Goal: Information Seeking & Learning: Find specific fact

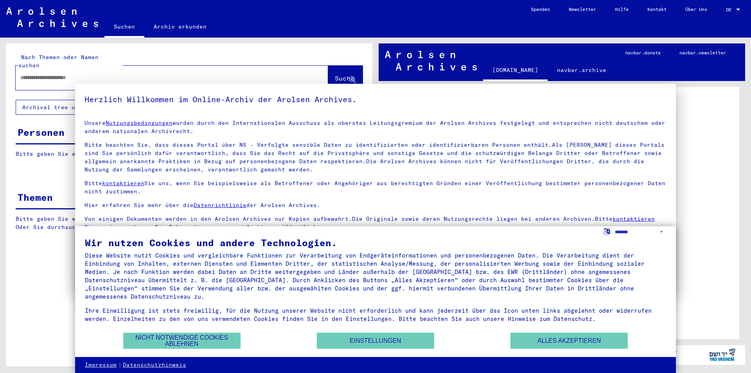
type input "**********"
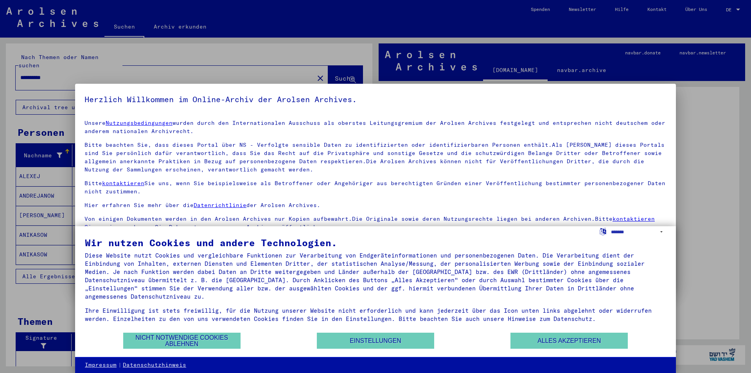
click at [43, 72] on div at bounding box center [375, 186] width 751 height 373
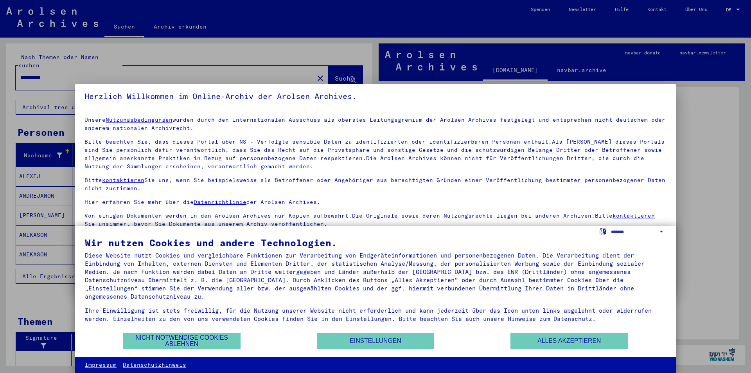
scroll to position [4, 0]
click at [640, 238] on div "Wir nutzen Cookies und andere Technologien." at bounding box center [376, 242] width 582 height 9
click at [640, 233] on select "**********" at bounding box center [638, 231] width 55 height 11
select select "*****"
click at [611, 226] on select "**********" at bounding box center [638, 231] width 55 height 11
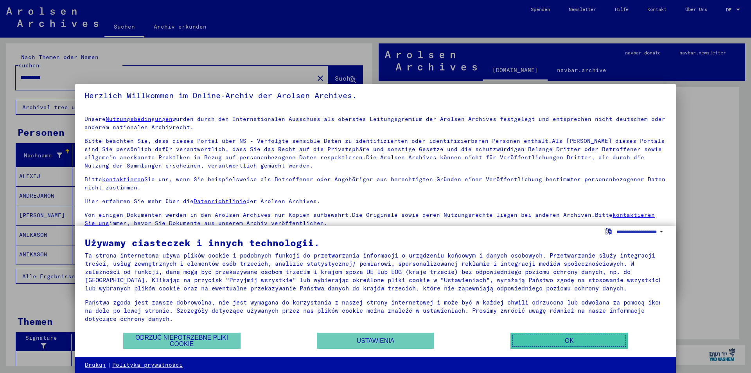
click at [553, 346] on button "OK" at bounding box center [569, 341] width 117 height 16
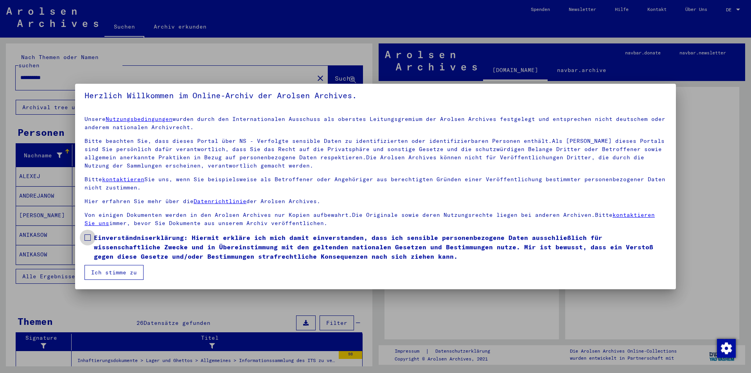
click at [89, 236] on span at bounding box center [88, 237] width 6 height 6
click at [104, 271] on button "Ich stimme zu" at bounding box center [114, 272] width 59 height 15
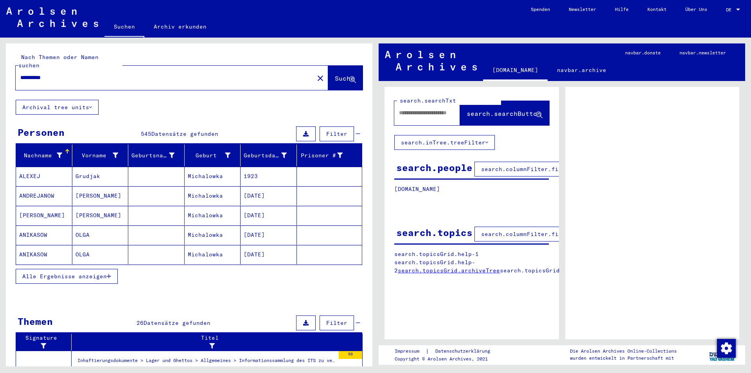
click at [29, 227] on mat-cell "ANIKASOW" at bounding box center [44, 234] width 56 height 19
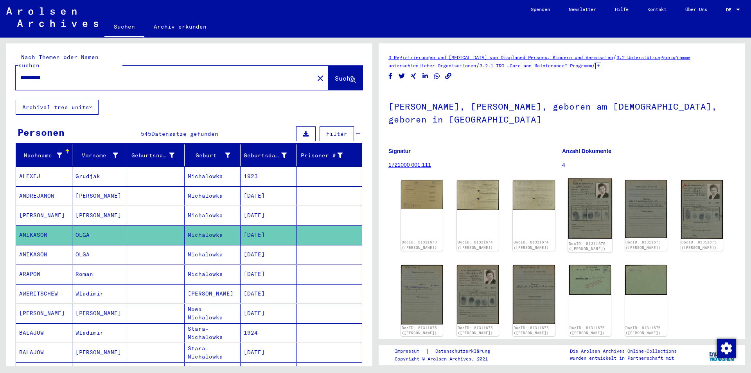
click at [580, 216] on img at bounding box center [590, 208] width 44 height 60
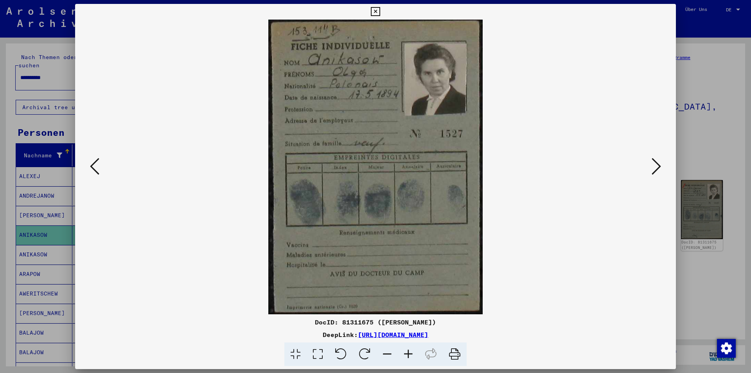
click at [412, 354] on icon at bounding box center [408, 354] width 21 height 24
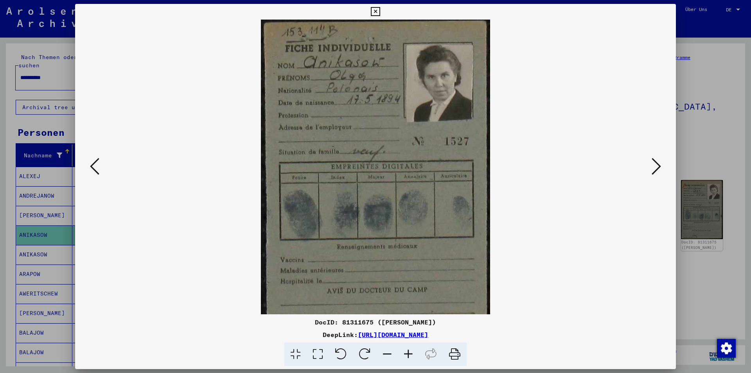
click at [412, 354] on icon at bounding box center [408, 354] width 21 height 24
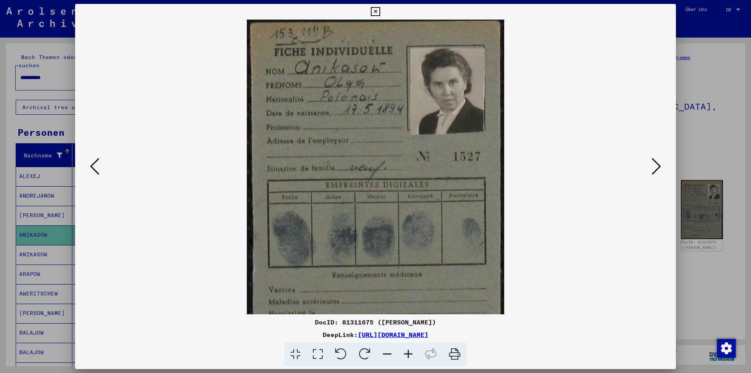
click at [412, 354] on icon at bounding box center [408, 354] width 21 height 24
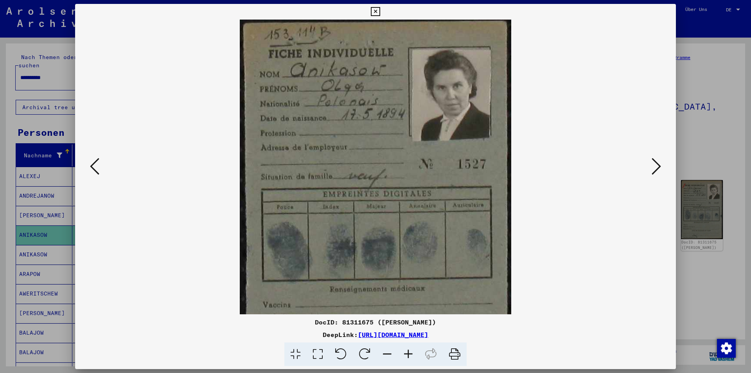
click at [412, 354] on icon at bounding box center [408, 354] width 21 height 24
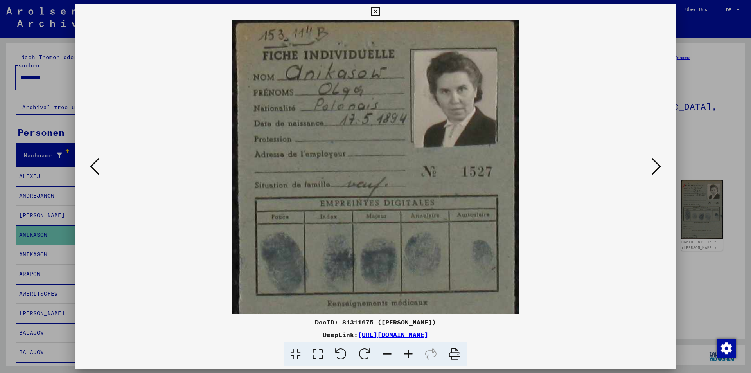
click at [412, 354] on icon at bounding box center [408, 354] width 21 height 24
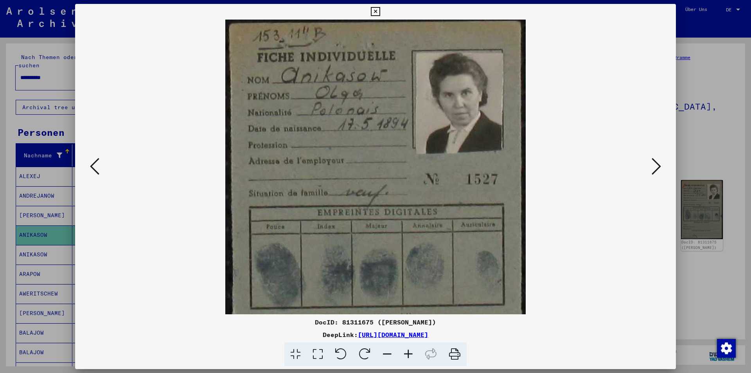
click at [412, 354] on icon at bounding box center [408, 354] width 21 height 24
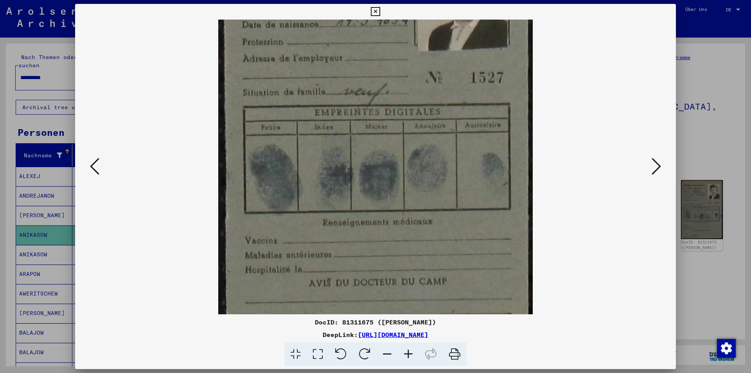
scroll to position [137, 0]
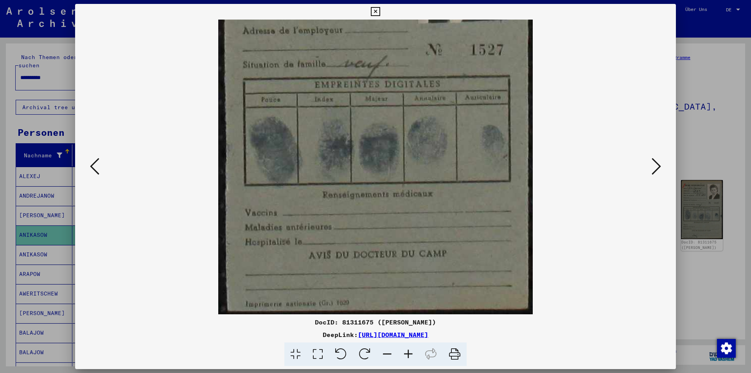
drag, startPoint x: 416, startPoint y: 292, endPoint x: 390, endPoint y: 125, distance: 168.3
click at [390, 125] on img at bounding box center [375, 99] width 315 height 432
click at [659, 169] on icon at bounding box center [656, 166] width 9 height 19
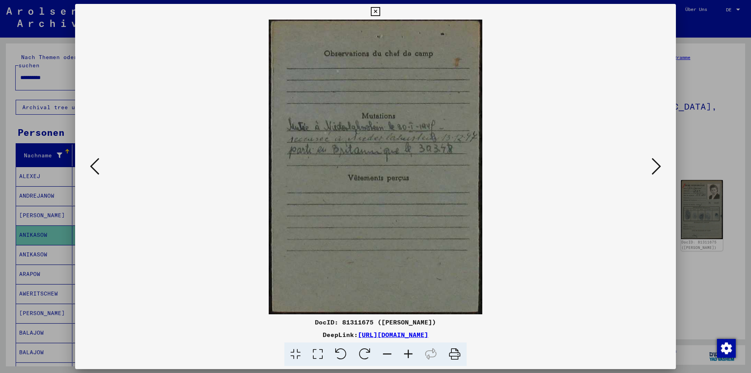
scroll to position [0, 0]
click at [95, 177] on button at bounding box center [95, 167] width 14 height 22
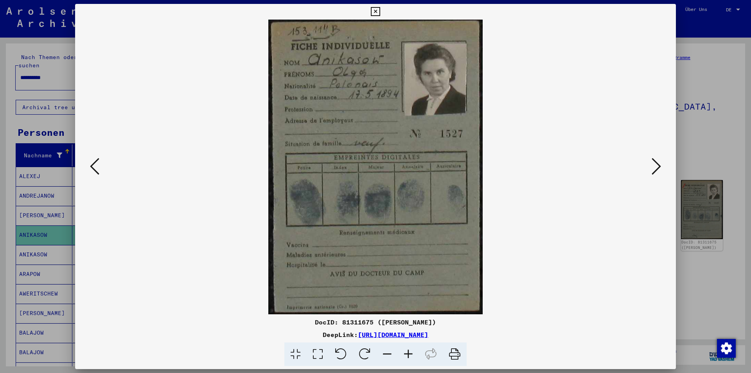
click at [656, 167] on icon at bounding box center [656, 166] width 9 height 19
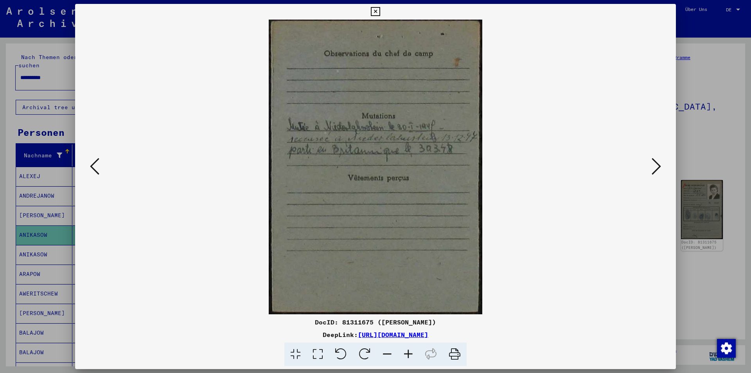
click at [656, 167] on icon at bounding box center [656, 166] width 9 height 19
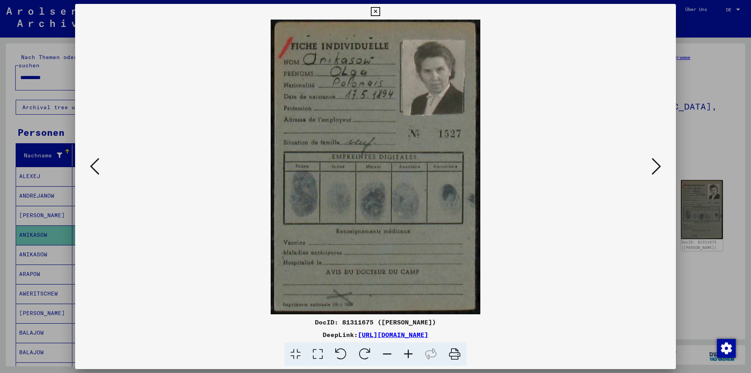
click at [406, 353] on icon at bounding box center [408, 354] width 21 height 24
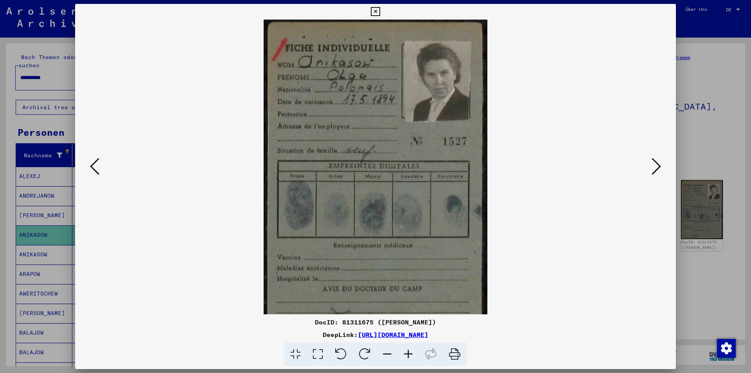
click at [406, 353] on icon at bounding box center [408, 354] width 21 height 24
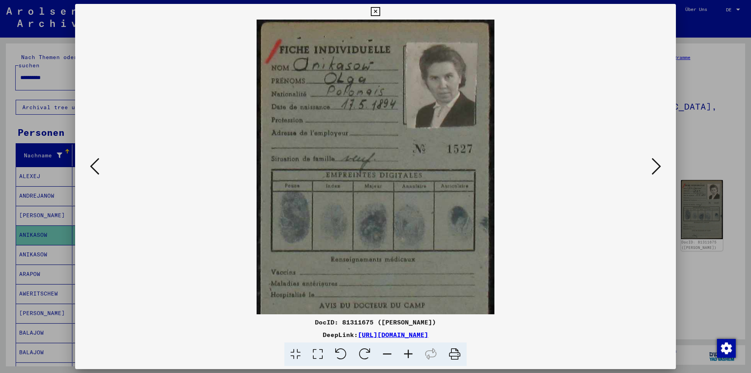
click at [406, 353] on icon at bounding box center [408, 354] width 21 height 24
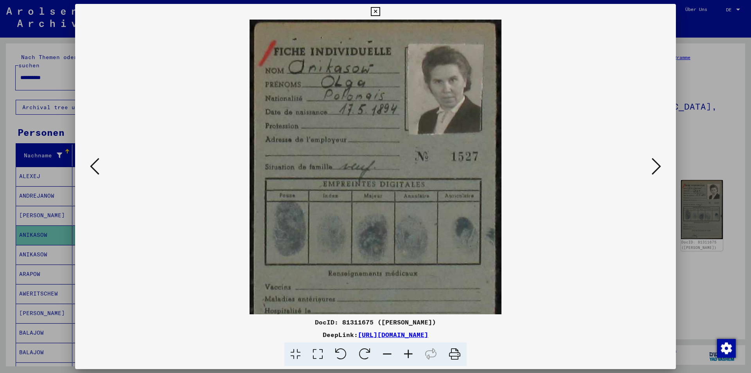
click at [406, 353] on icon at bounding box center [408, 354] width 21 height 24
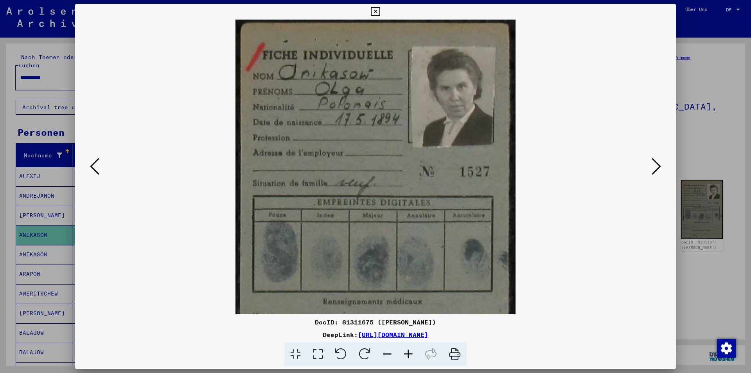
click at [407, 353] on icon at bounding box center [408, 354] width 21 height 24
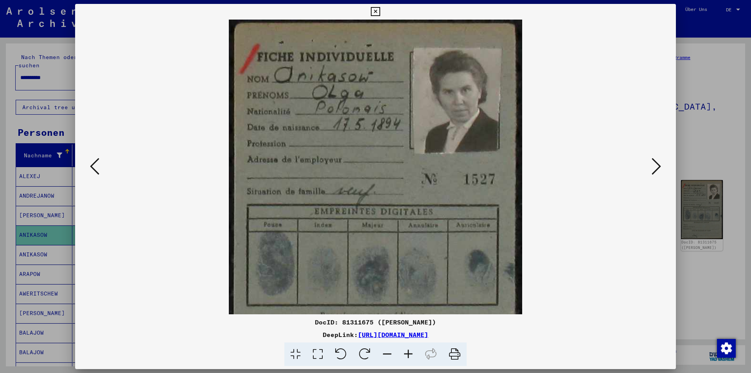
click at [407, 352] on icon at bounding box center [408, 354] width 21 height 24
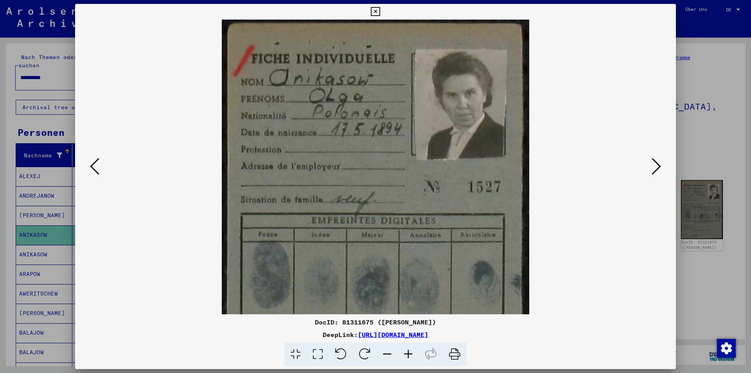
click at [407, 352] on icon at bounding box center [408, 354] width 21 height 24
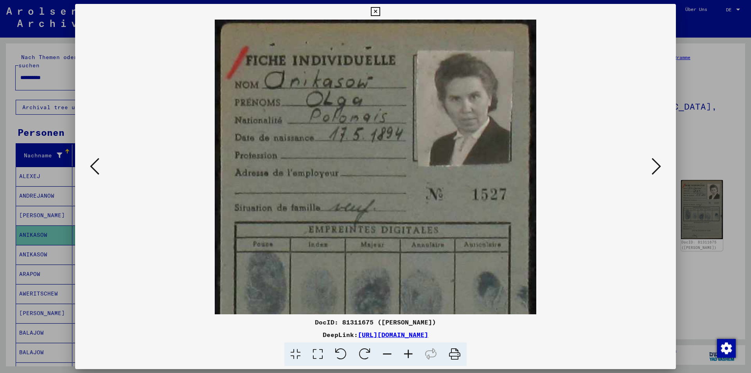
click at [408, 352] on icon at bounding box center [408, 354] width 21 height 24
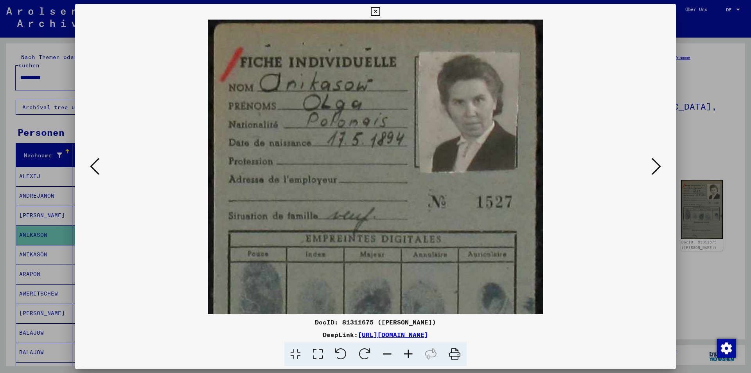
click at [650, 172] on button at bounding box center [657, 167] width 14 height 22
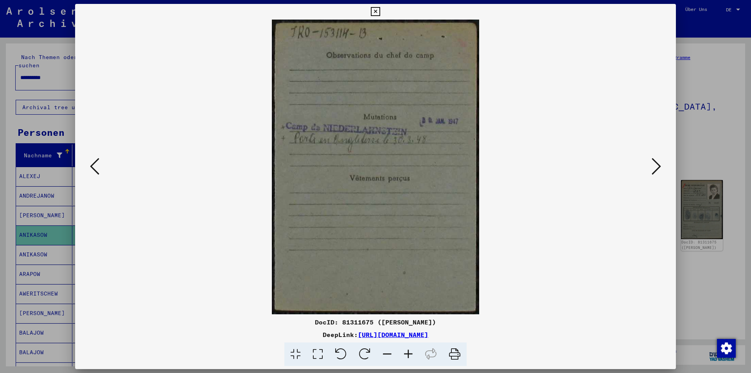
click at [406, 349] on icon at bounding box center [408, 354] width 21 height 24
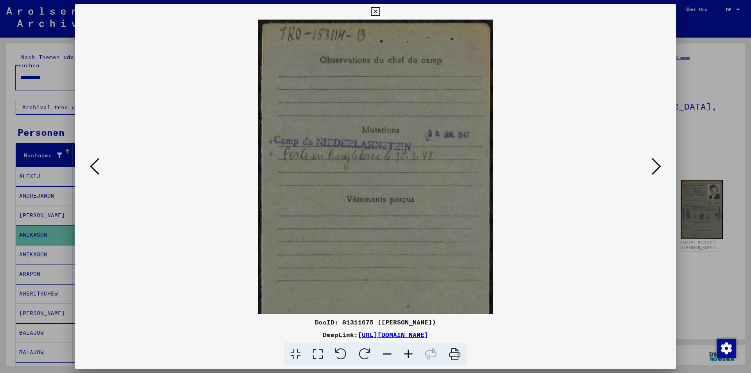
click at [406, 349] on icon at bounding box center [408, 354] width 21 height 24
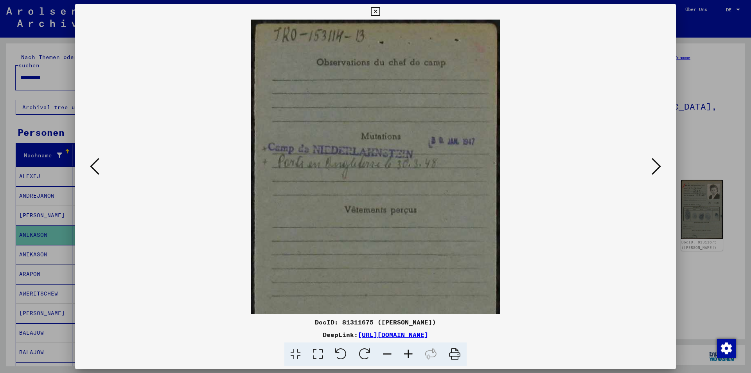
click at [406, 349] on icon at bounding box center [408, 354] width 21 height 24
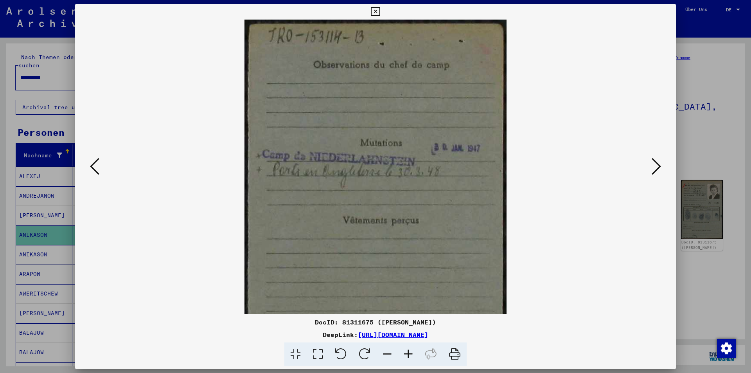
click at [406, 349] on icon at bounding box center [408, 354] width 21 height 24
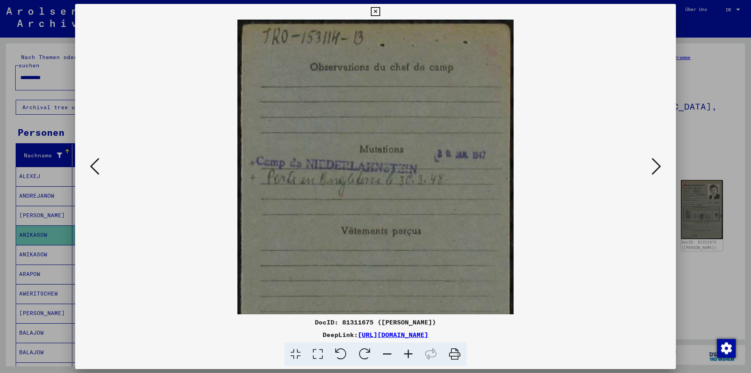
click at [406, 349] on icon at bounding box center [408, 354] width 21 height 24
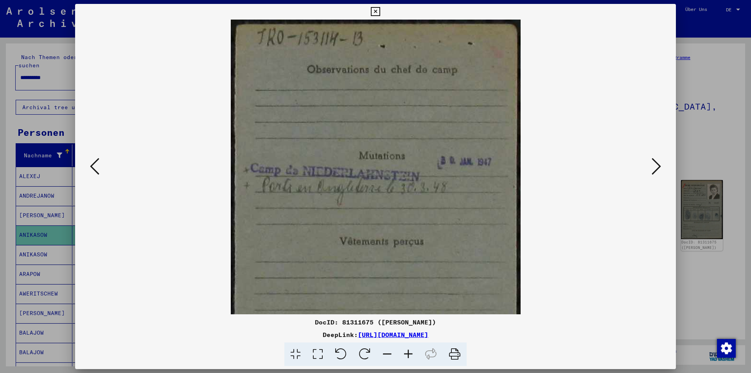
click at [407, 350] on icon at bounding box center [408, 354] width 21 height 24
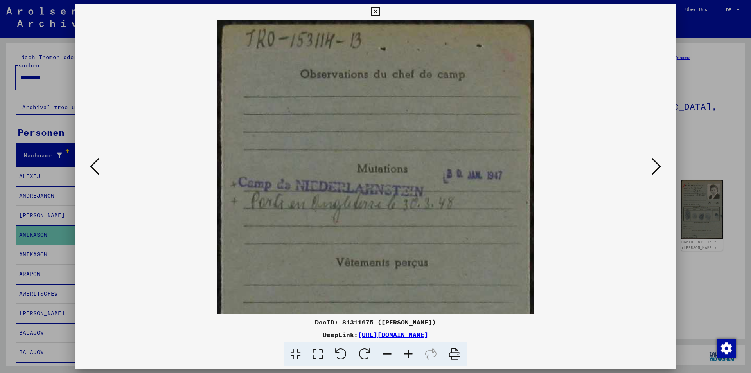
click at [407, 350] on icon at bounding box center [408, 354] width 21 height 24
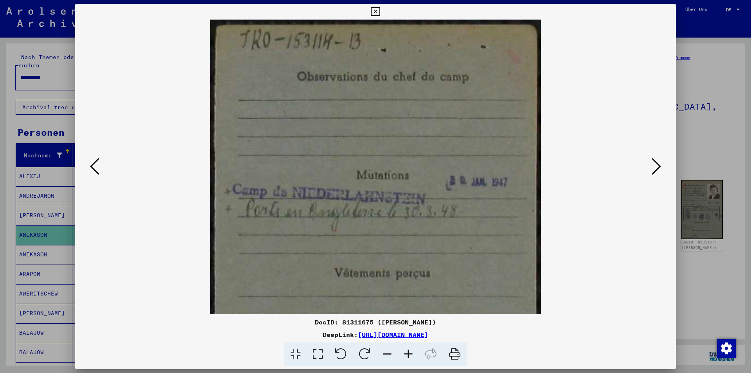
click at [655, 164] on icon at bounding box center [656, 166] width 9 height 19
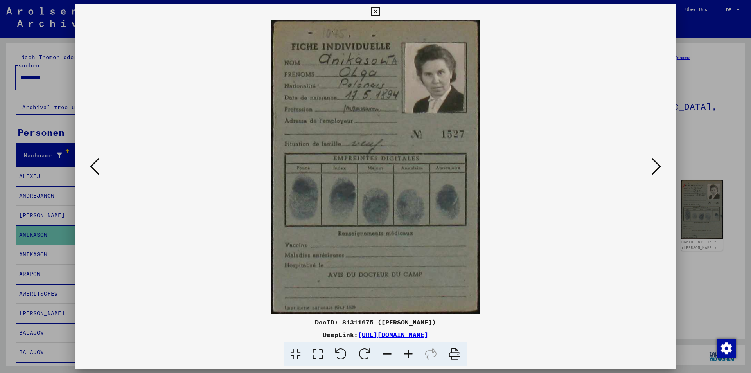
click at [655, 164] on icon at bounding box center [656, 166] width 9 height 19
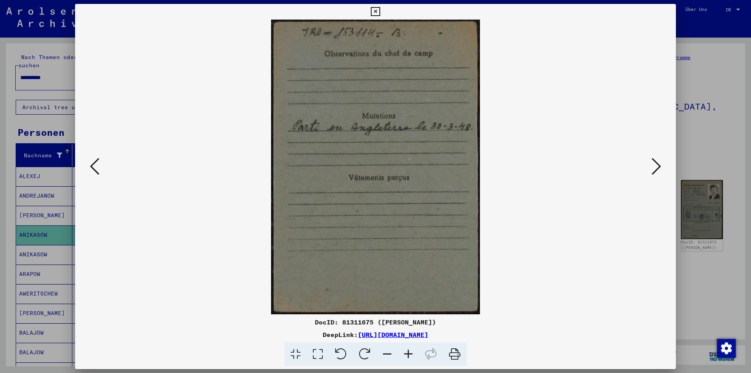
click at [655, 164] on icon at bounding box center [656, 166] width 9 height 19
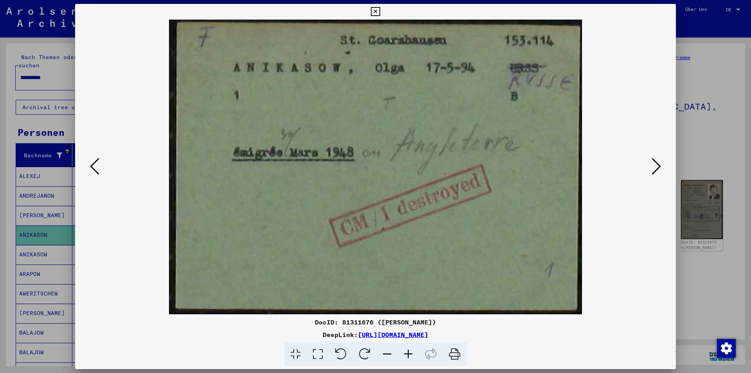
click at [655, 164] on icon at bounding box center [656, 166] width 9 height 19
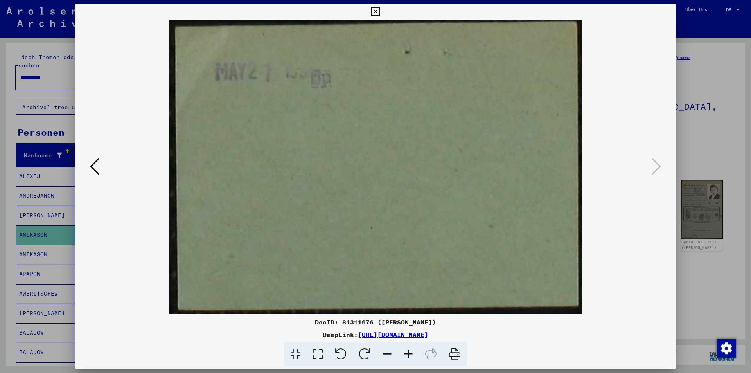
click at [374, 11] on icon at bounding box center [375, 11] width 9 height 9
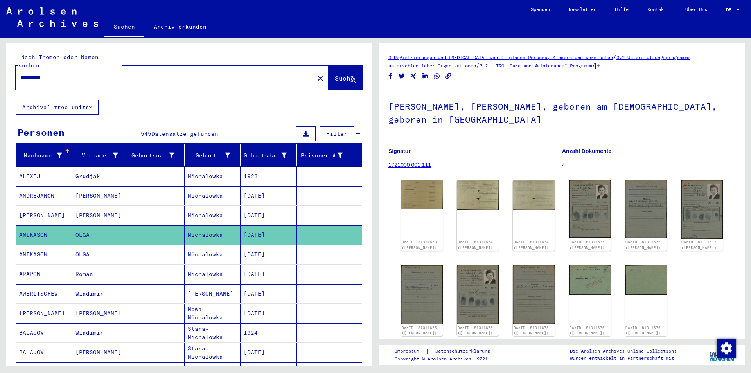
click at [245, 209] on mat-cell "[DATE]" at bounding box center [269, 215] width 56 height 19
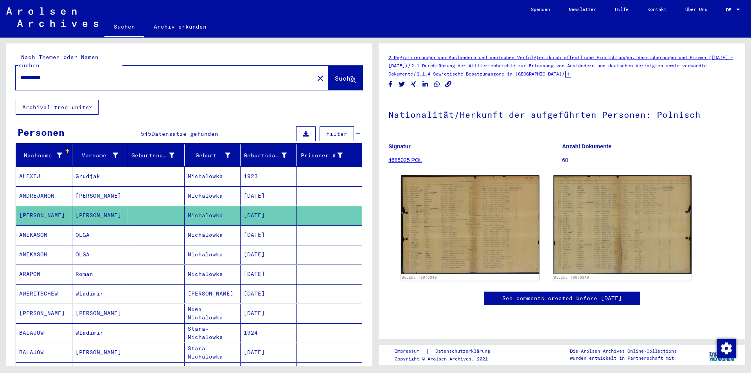
drag, startPoint x: 59, startPoint y: 70, endPoint x: 0, endPoint y: 74, distance: 58.8
click at [0, 74] on div "**********" at bounding box center [188, 202] width 376 height 329
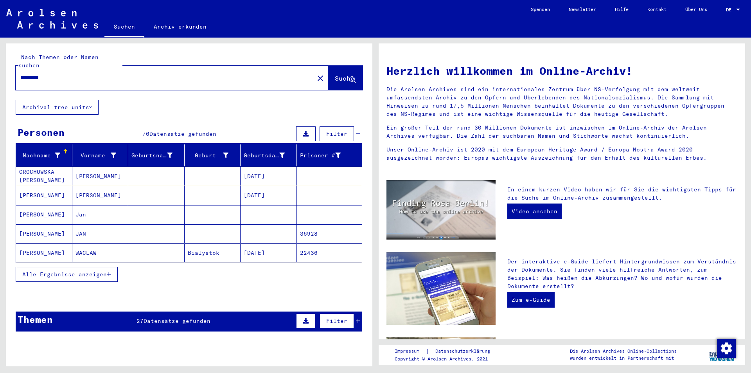
click at [59, 190] on mat-cell "[PERSON_NAME]" at bounding box center [44, 195] width 56 height 19
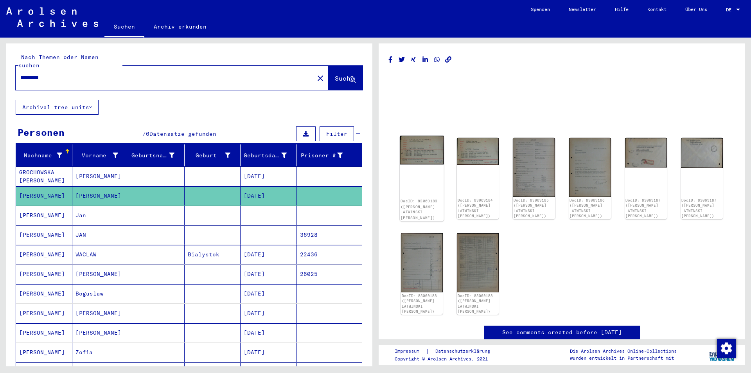
click at [418, 158] on img at bounding box center [422, 150] width 44 height 29
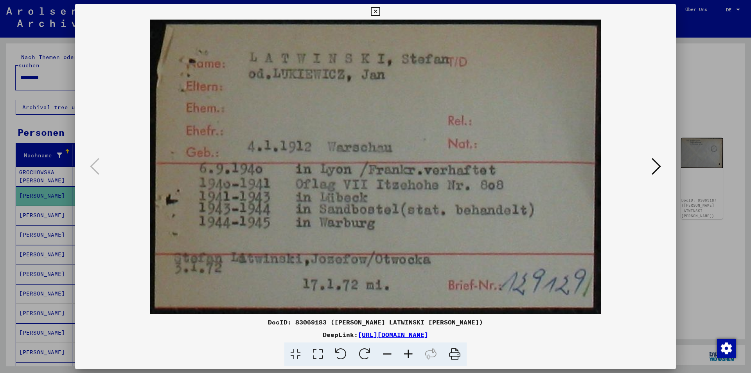
click at [659, 167] on icon at bounding box center [656, 166] width 9 height 19
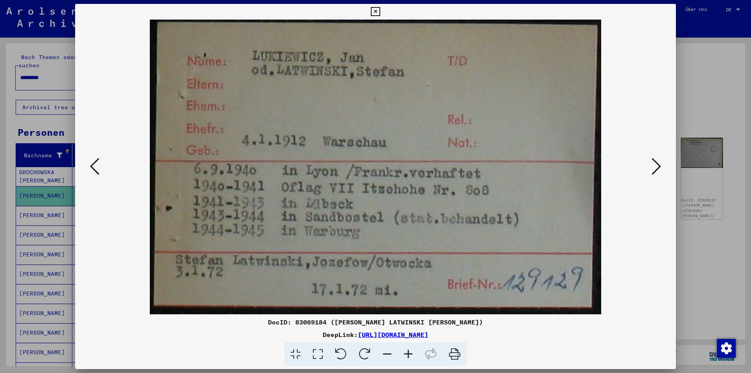
click at [634, 95] on img at bounding box center [376, 167] width 548 height 295
click at [663, 161] on button at bounding box center [657, 167] width 14 height 22
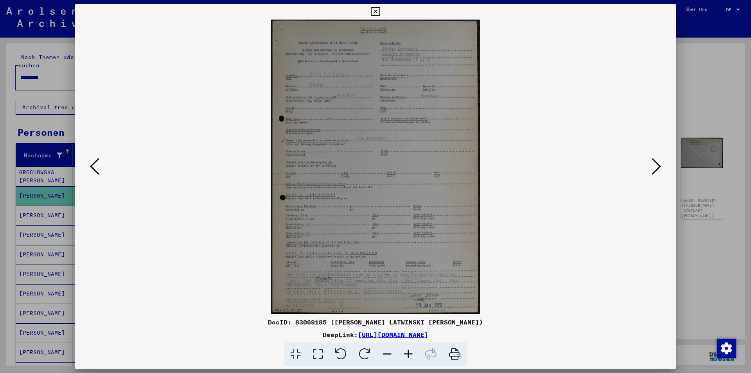
click at [408, 353] on icon at bounding box center [408, 354] width 21 height 24
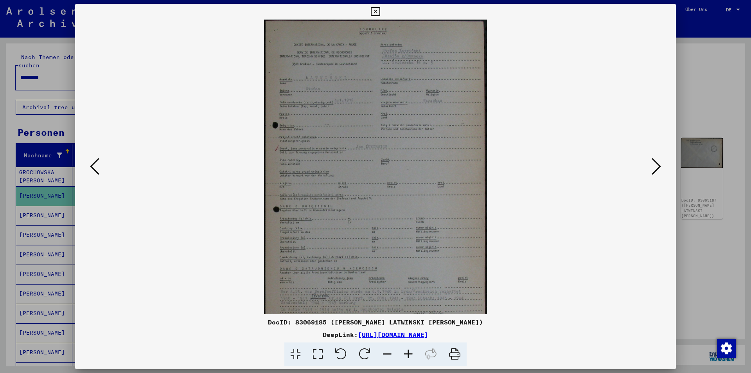
click at [408, 353] on icon at bounding box center [408, 354] width 21 height 24
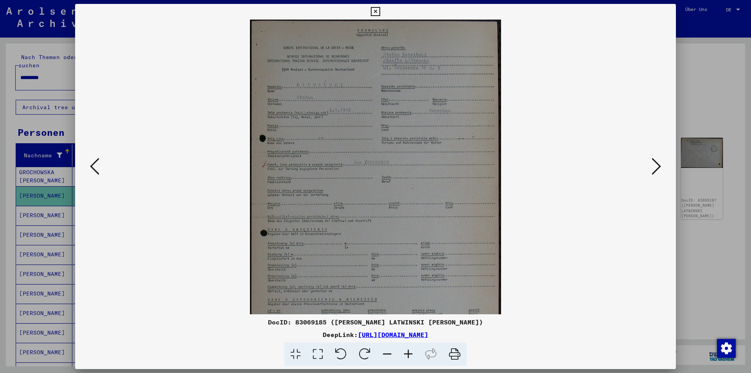
click at [408, 353] on icon at bounding box center [408, 354] width 21 height 24
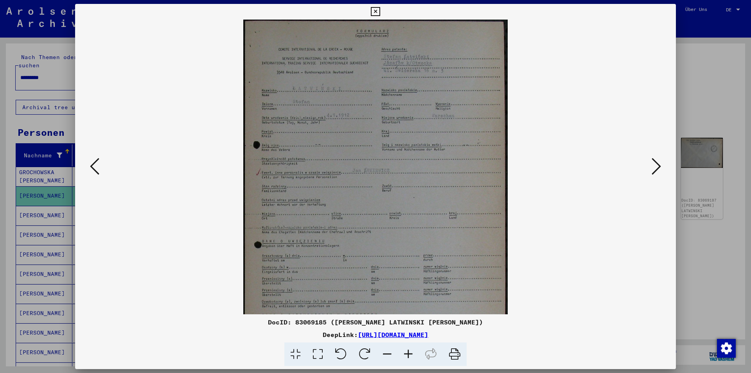
click at [408, 353] on icon at bounding box center [408, 354] width 21 height 24
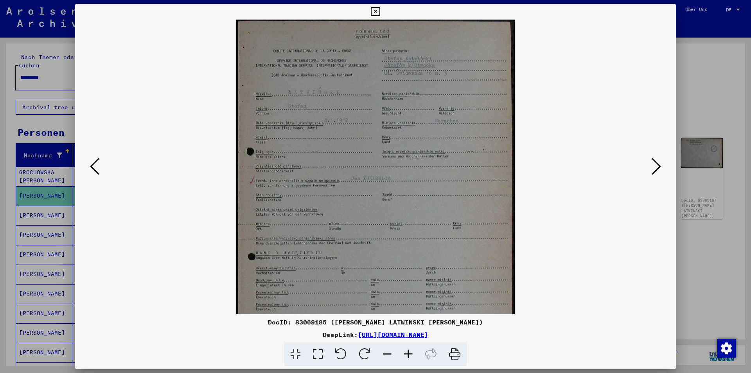
click at [408, 353] on icon at bounding box center [408, 354] width 21 height 24
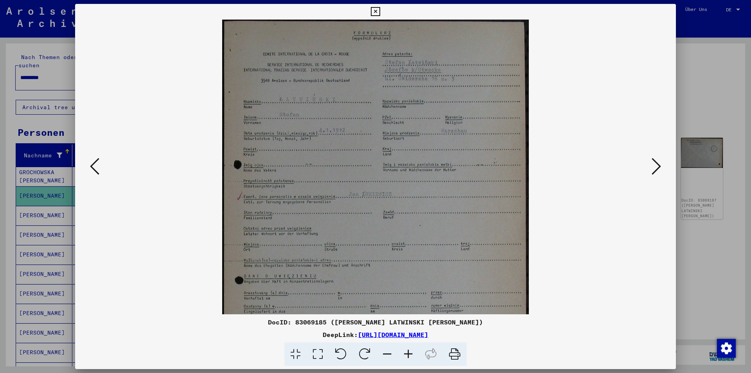
click at [408, 353] on icon at bounding box center [408, 354] width 21 height 24
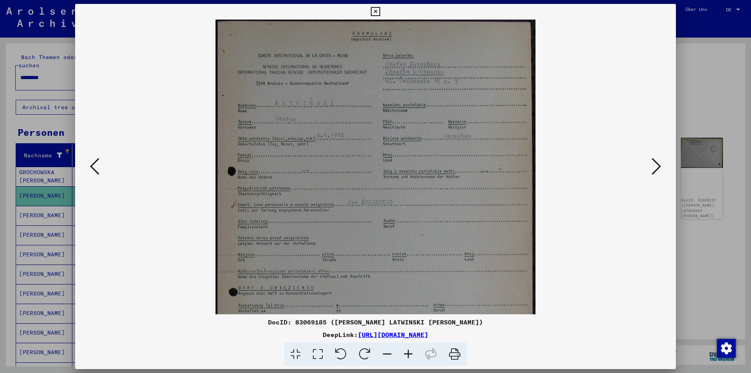
click at [408, 353] on icon at bounding box center [408, 354] width 21 height 24
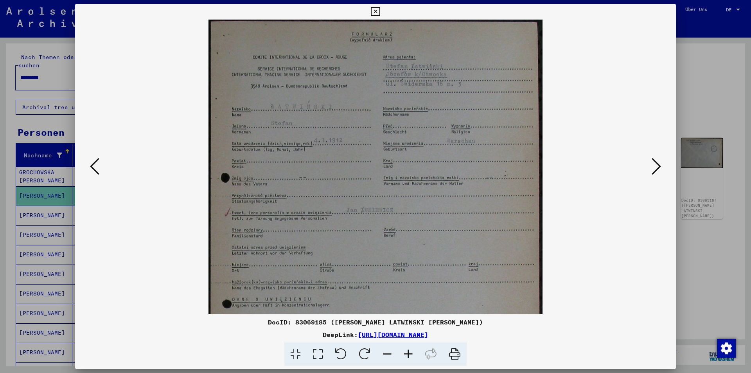
click at [407, 354] on icon at bounding box center [408, 354] width 21 height 24
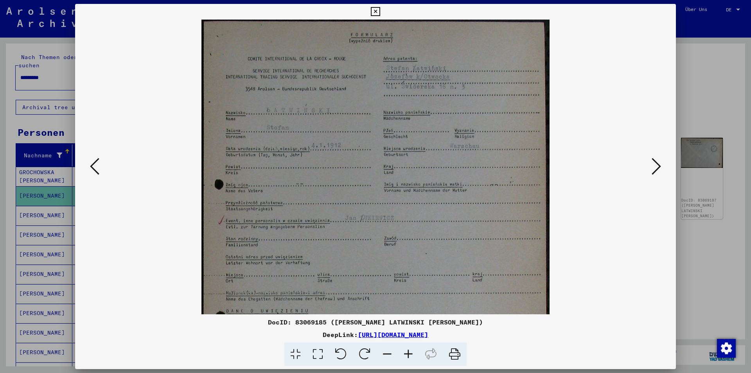
click at [407, 354] on icon at bounding box center [408, 354] width 21 height 24
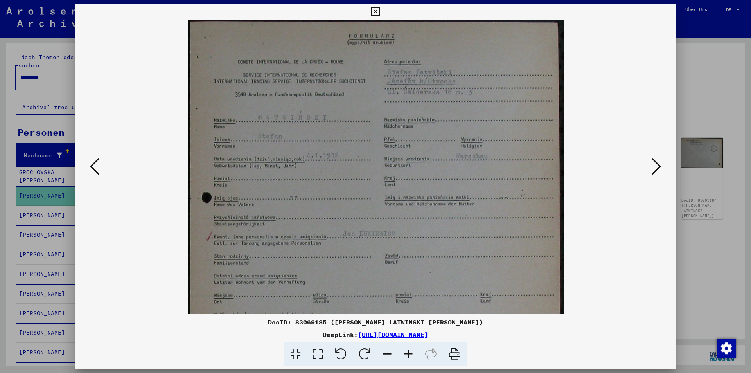
click at [407, 354] on icon at bounding box center [408, 354] width 21 height 24
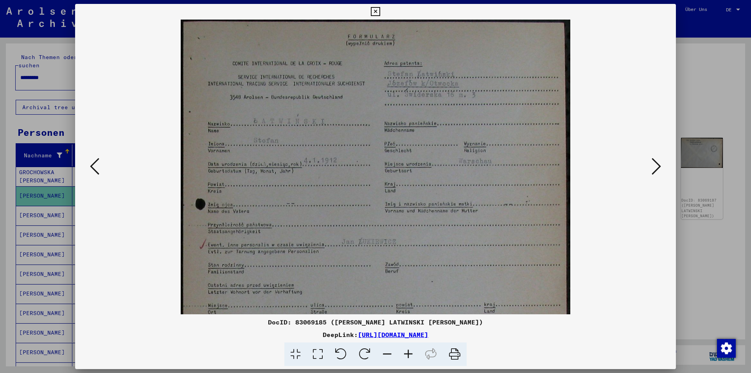
click at [407, 354] on icon at bounding box center [408, 354] width 21 height 24
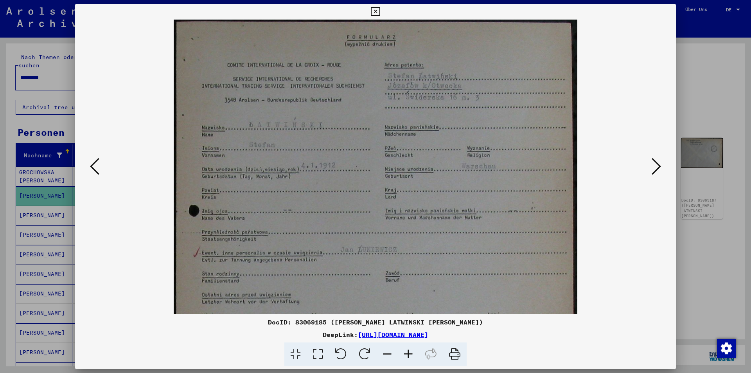
click at [407, 354] on icon at bounding box center [408, 354] width 21 height 24
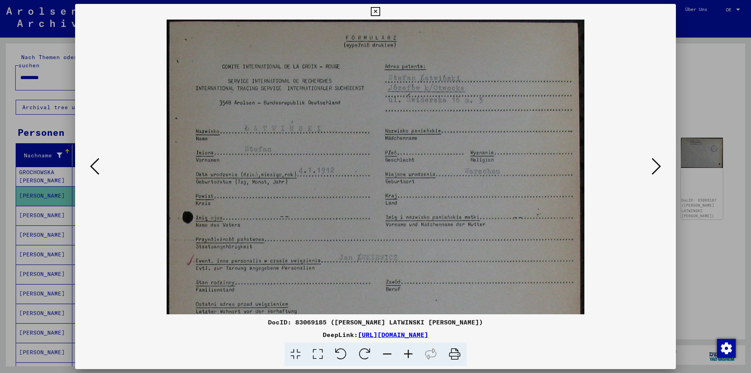
click at [407, 354] on icon at bounding box center [408, 354] width 21 height 24
click at [654, 174] on icon at bounding box center [656, 166] width 9 height 19
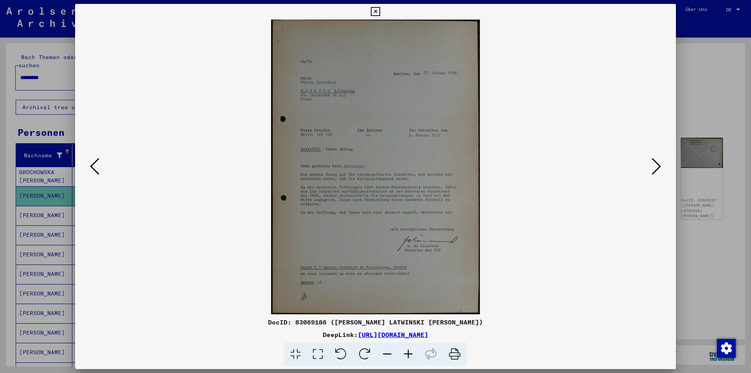
click at [652, 175] on icon at bounding box center [656, 166] width 9 height 19
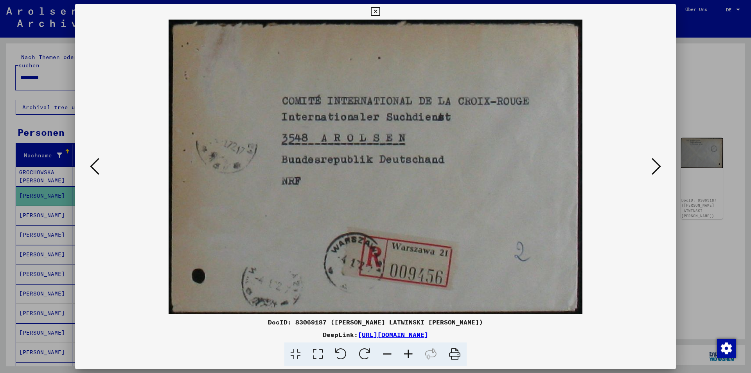
click at [97, 171] on icon at bounding box center [94, 166] width 9 height 19
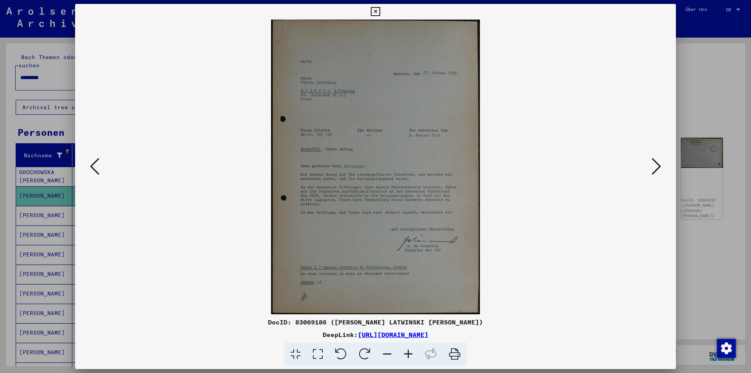
click at [412, 355] on icon at bounding box center [408, 354] width 21 height 24
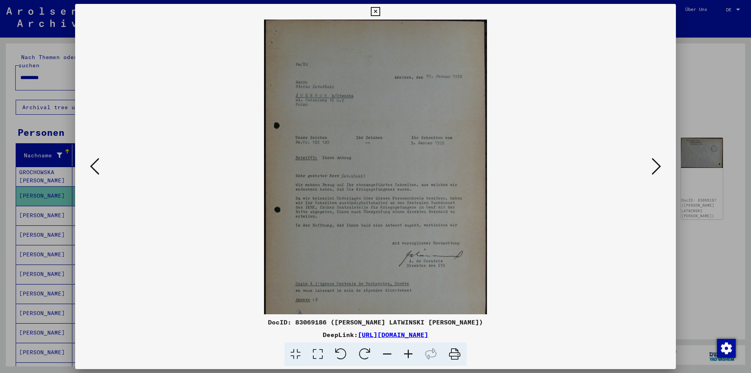
click at [412, 354] on icon at bounding box center [408, 354] width 21 height 24
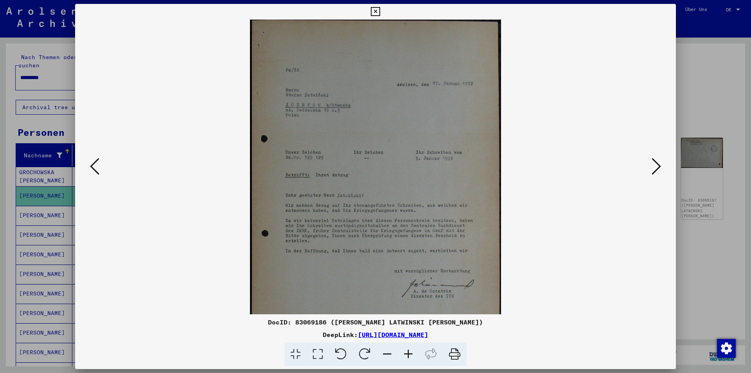
click at [412, 354] on icon at bounding box center [408, 354] width 21 height 24
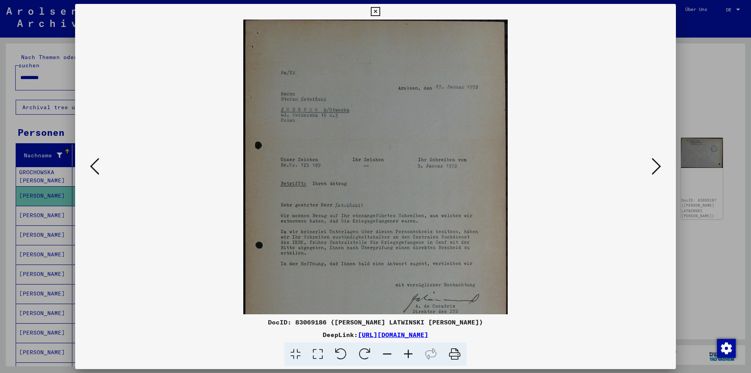
click at [655, 172] on icon at bounding box center [656, 166] width 9 height 19
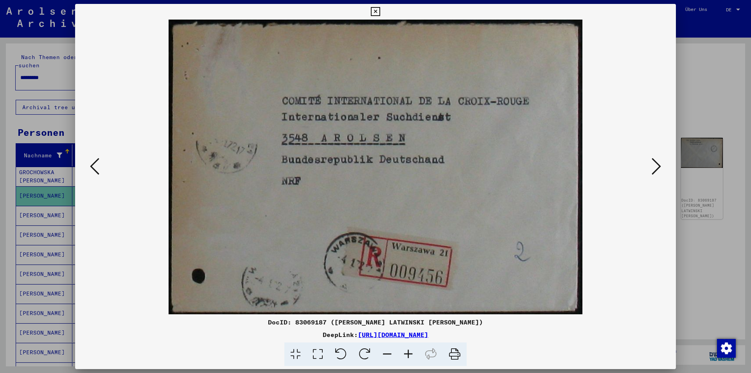
click at [661, 171] on icon at bounding box center [656, 166] width 9 height 19
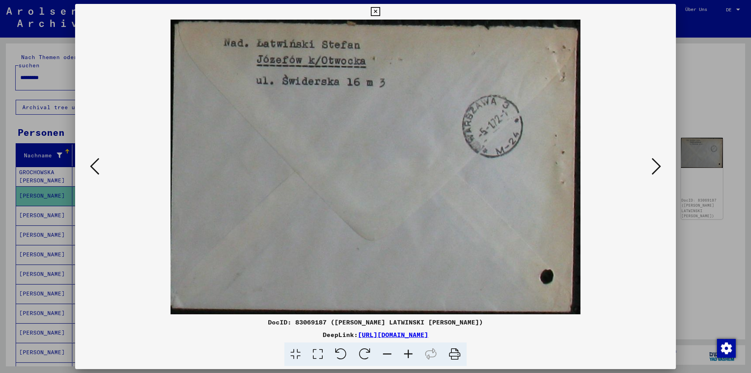
click at [655, 168] on icon at bounding box center [656, 166] width 9 height 19
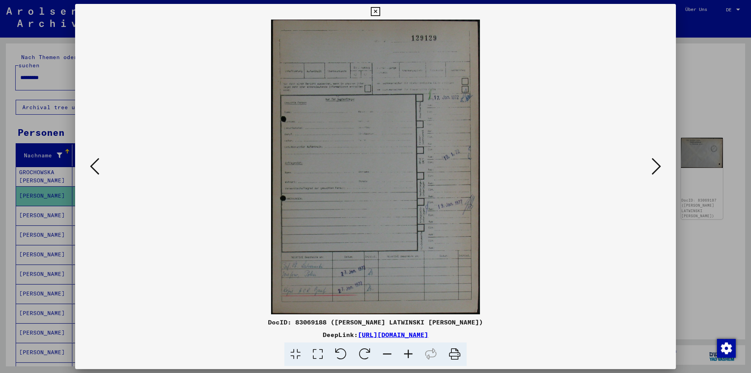
click at [408, 355] on icon at bounding box center [408, 354] width 21 height 24
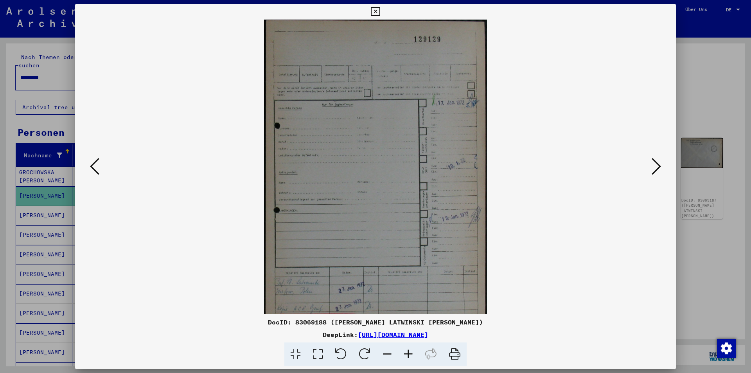
click at [408, 355] on icon at bounding box center [408, 354] width 21 height 24
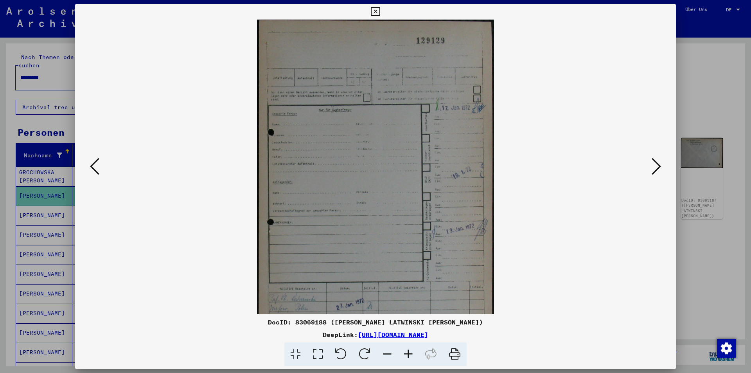
click at [408, 355] on icon at bounding box center [408, 354] width 21 height 24
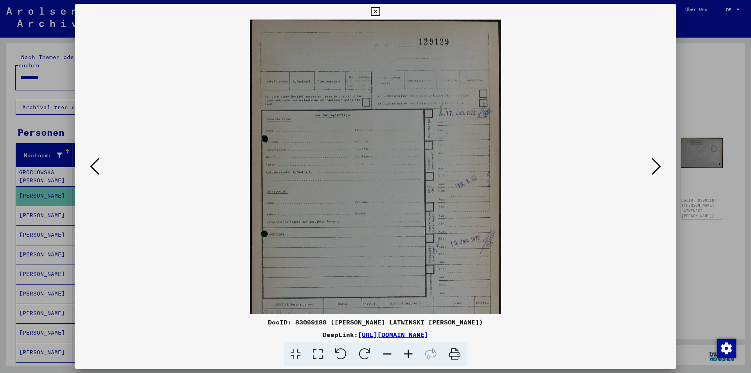
click at [408, 355] on icon at bounding box center [408, 354] width 21 height 24
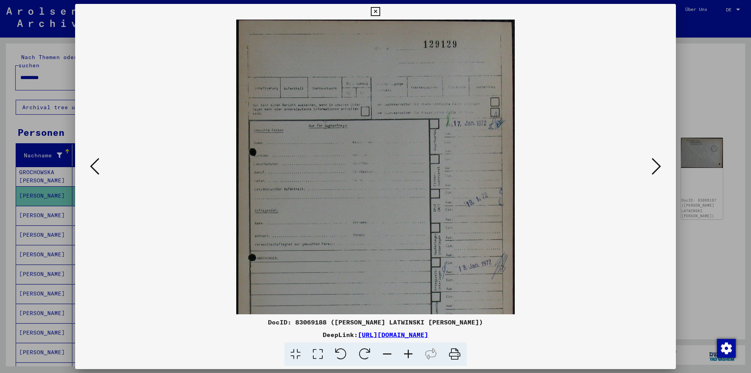
click at [408, 355] on icon at bounding box center [408, 354] width 21 height 24
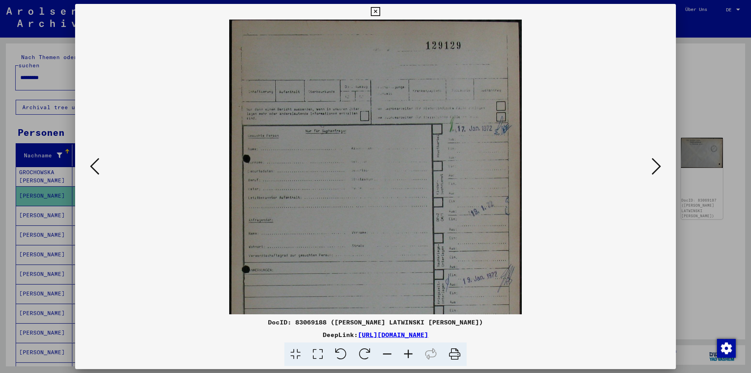
click at [408, 355] on icon at bounding box center [408, 354] width 21 height 24
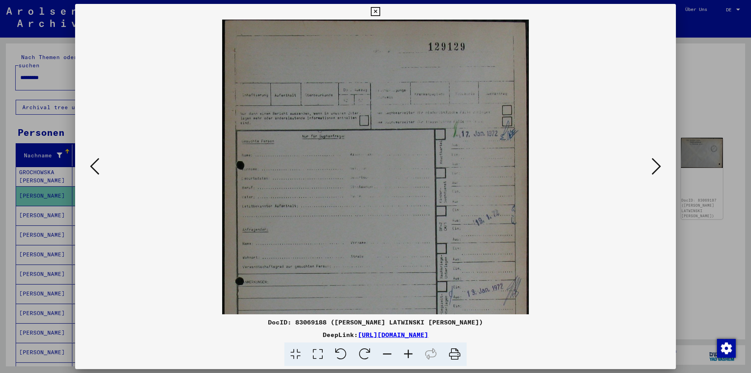
click at [408, 355] on icon at bounding box center [408, 354] width 21 height 24
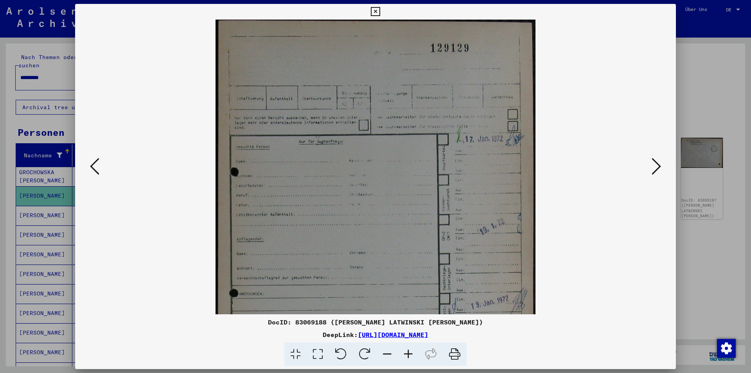
drag, startPoint x: 300, startPoint y: 342, endPoint x: 296, endPoint y: 348, distance: 6.4
drag, startPoint x: 295, startPoint y: 348, endPoint x: 669, endPoint y: 252, distance: 386.5
click at [682, 247] on div at bounding box center [375, 186] width 751 height 373
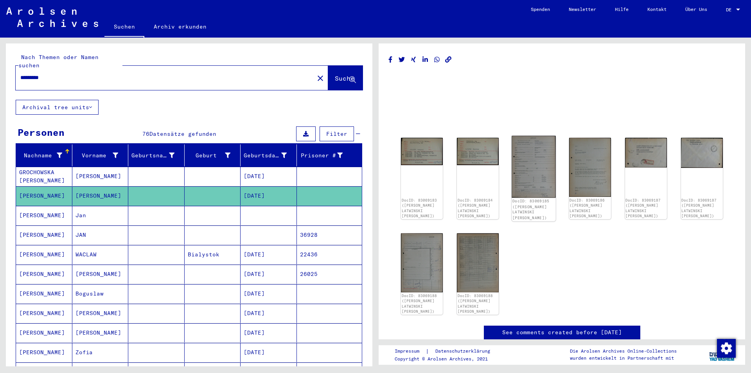
click at [517, 179] on img at bounding box center [534, 167] width 44 height 62
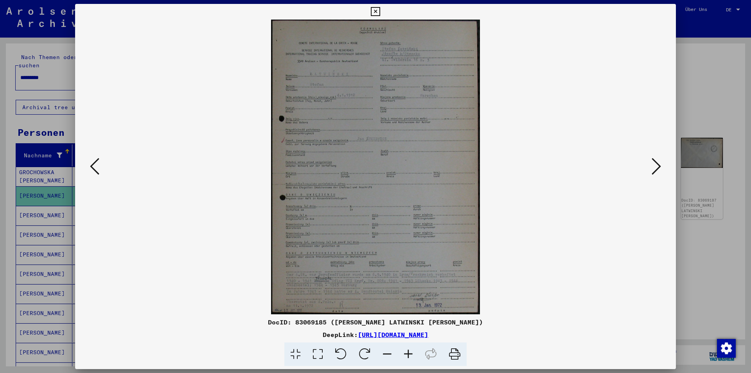
click at [104, 160] on img at bounding box center [376, 167] width 548 height 295
click at [93, 163] on icon at bounding box center [94, 166] width 9 height 19
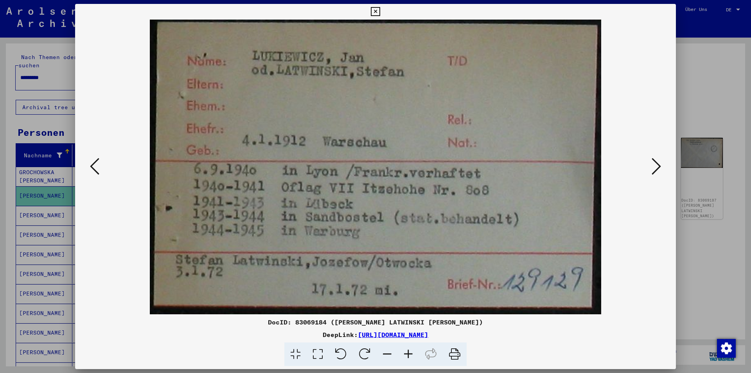
click at [654, 166] on icon at bounding box center [656, 166] width 9 height 19
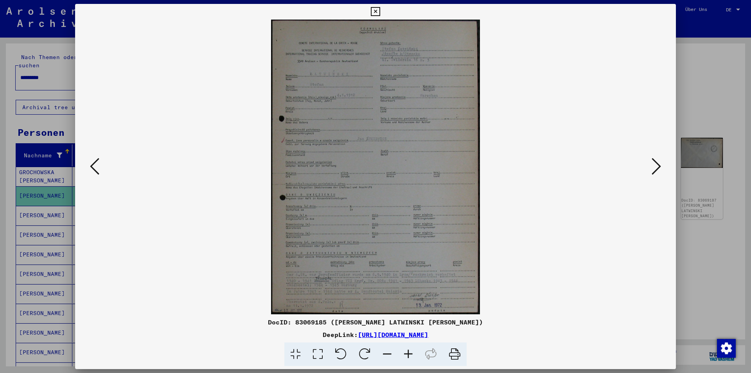
click at [407, 354] on icon at bounding box center [408, 354] width 21 height 24
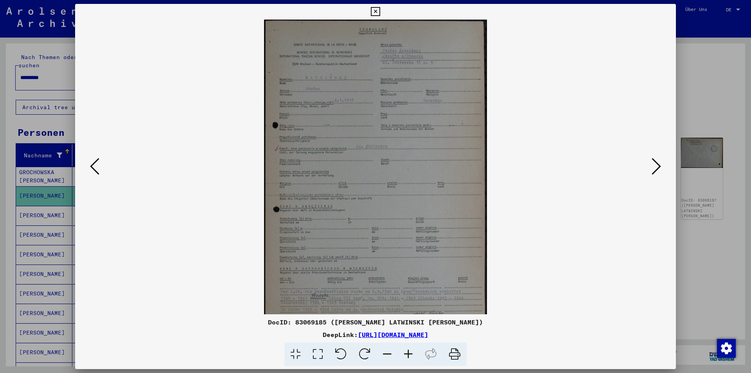
click at [408, 354] on icon at bounding box center [408, 354] width 21 height 24
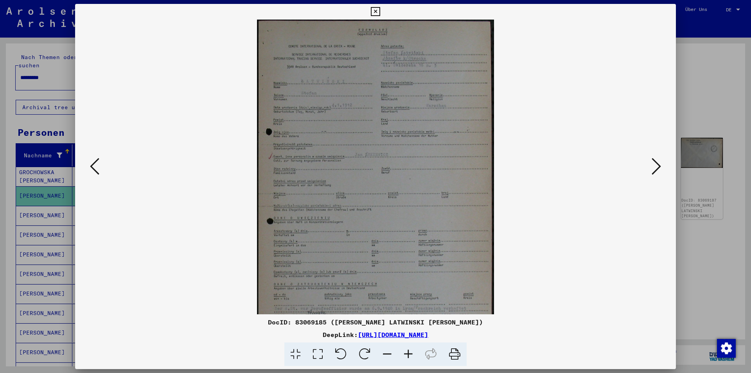
click at [408, 354] on icon at bounding box center [408, 354] width 21 height 24
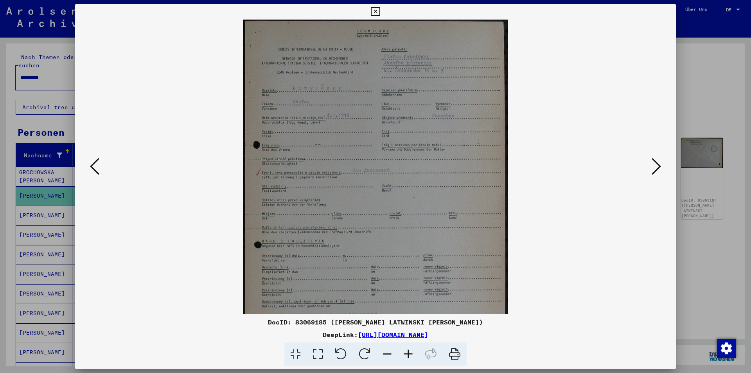
click at [408, 354] on icon at bounding box center [408, 354] width 21 height 24
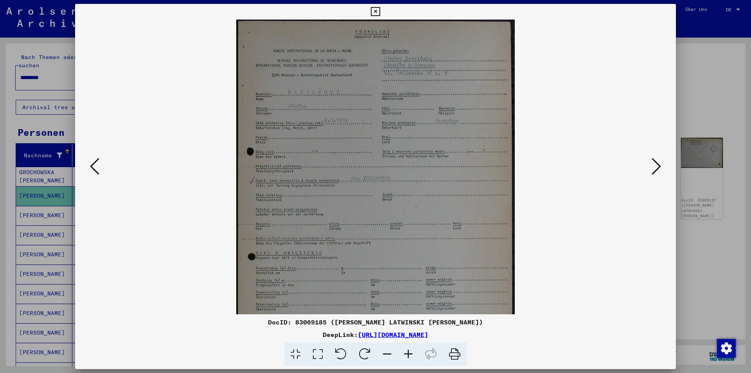
click at [408, 354] on icon at bounding box center [408, 354] width 21 height 24
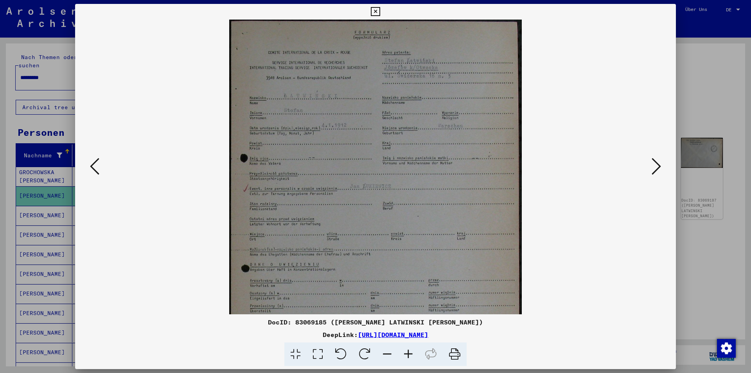
click at [407, 354] on icon at bounding box center [408, 354] width 21 height 24
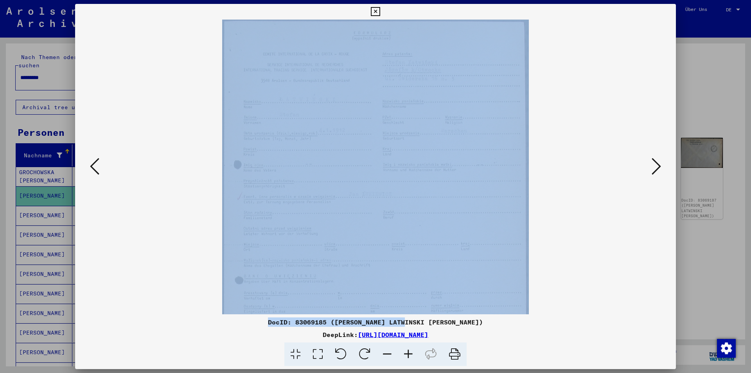
drag, startPoint x: 420, startPoint y: 292, endPoint x: 422, endPoint y: 65, distance: 226.2
click at [422, 66] on div "DocID: 83069185 ([PERSON_NAME] LATWINSKI [PERSON_NAME]) DeepLink: [URL][DOMAIN_…" at bounding box center [375, 185] width 601 height 362
drag, startPoint x: 448, startPoint y: 223, endPoint x: 447, endPoint y: 73, distance: 149.5
click at [447, 73] on img at bounding box center [375, 99] width 306 height 432
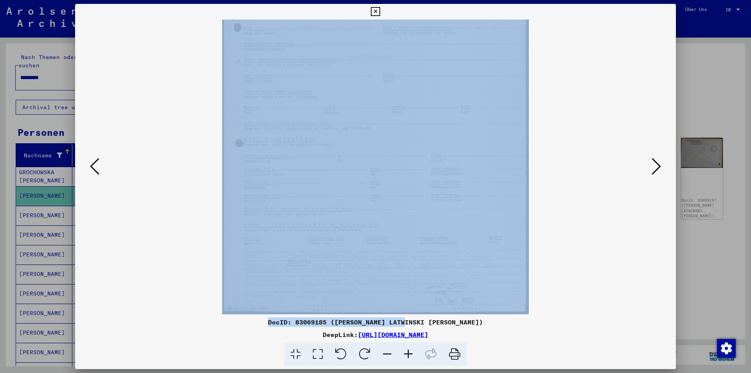
click at [659, 174] on icon at bounding box center [656, 166] width 9 height 19
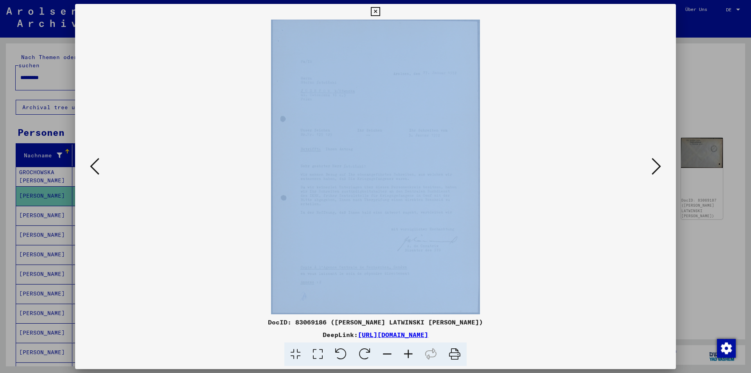
scroll to position [0, 0]
click at [654, 169] on icon at bounding box center [656, 166] width 9 height 19
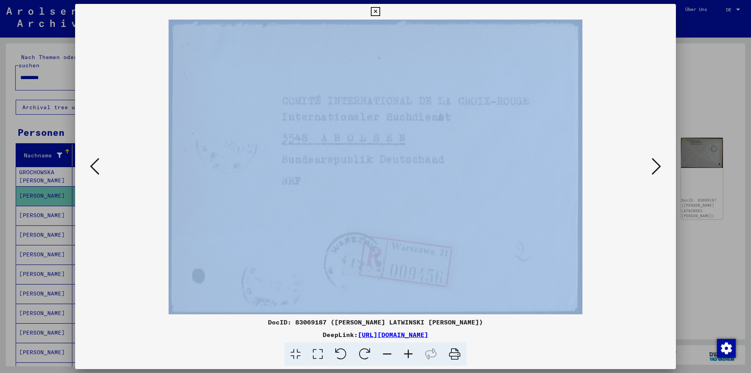
click at [654, 169] on icon at bounding box center [656, 166] width 9 height 19
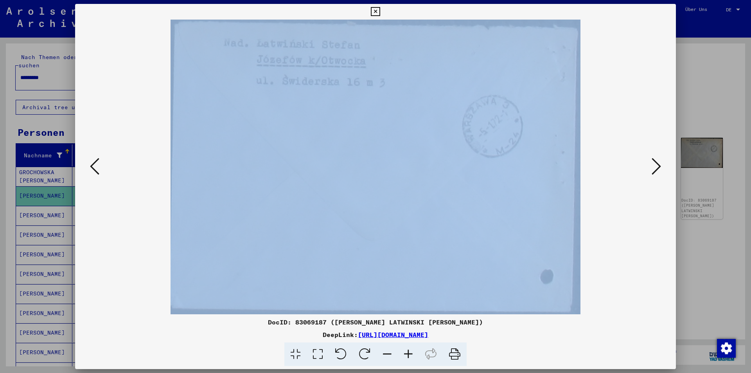
click at [654, 169] on icon at bounding box center [656, 166] width 9 height 19
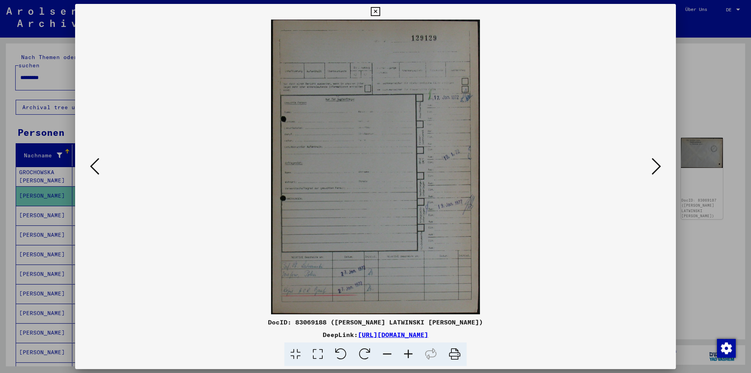
click at [409, 351] on icon at bounding box center [408, 354] width 21 height 24
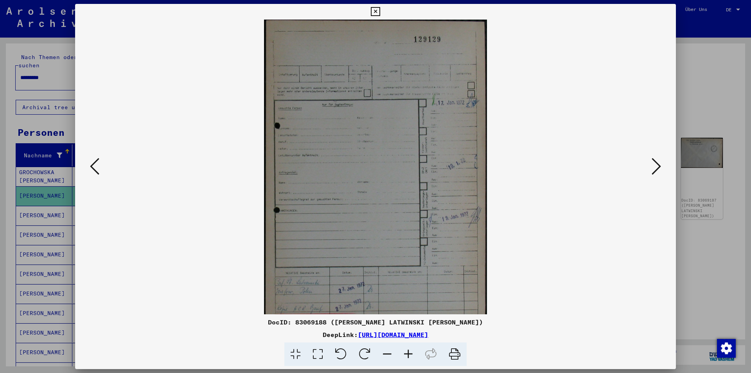
click at [409, 351] on icon at bounding box center [408, 354] width 21 height 24
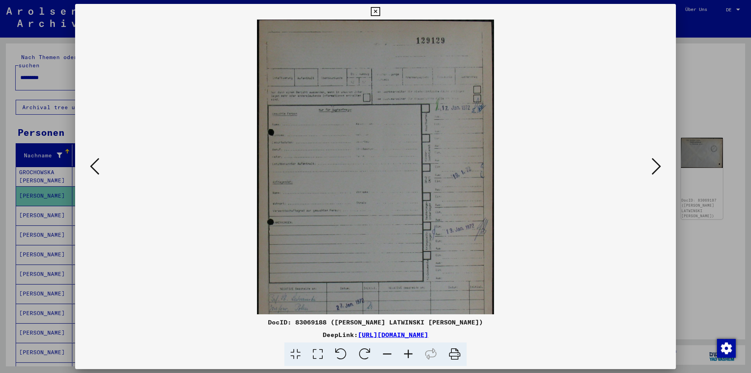
click at [409, 351] on icon at bounding box center [408, 354] width 21 height 24
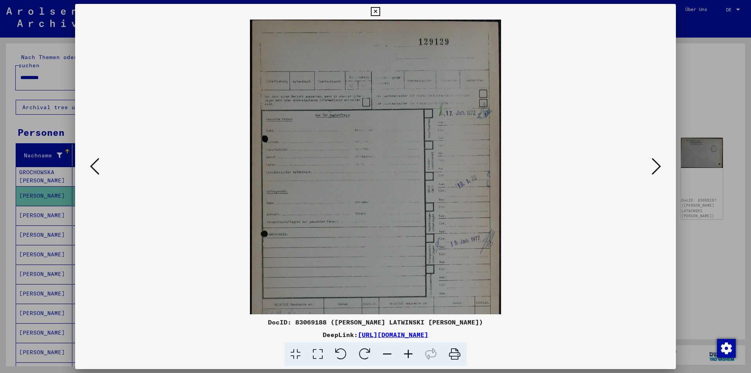
click at [409, 351] on icon at bounding box center [408, 354] width 21 height 24
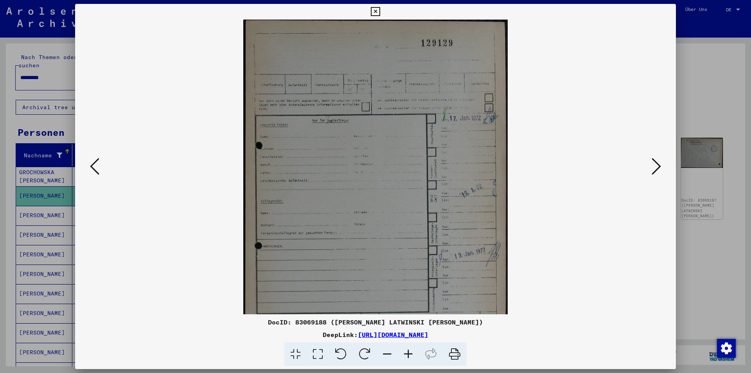
click at [409, 351] on icon at bounding box center [408, 354] width 21 height 24
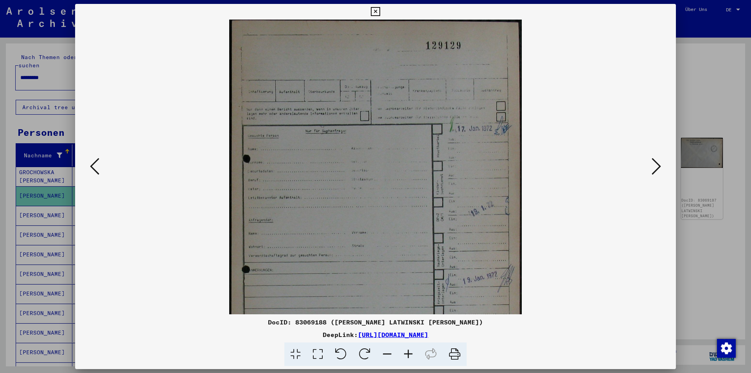
click at [409, 351] on icon at bounding box center [408, 354] width 21 height 24
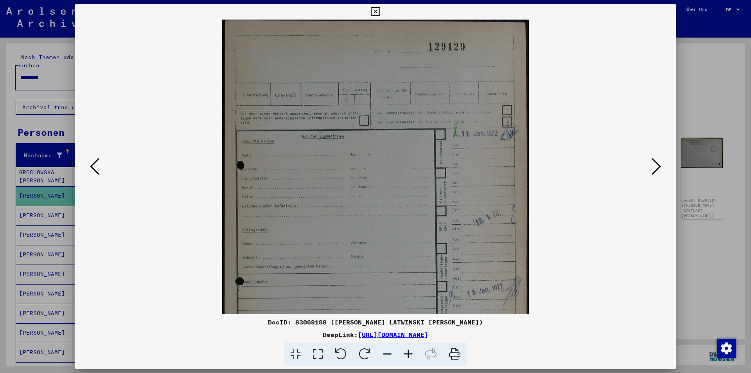
click at [409, 351] on icon at bounding box center [408, 354] width 21 height 24
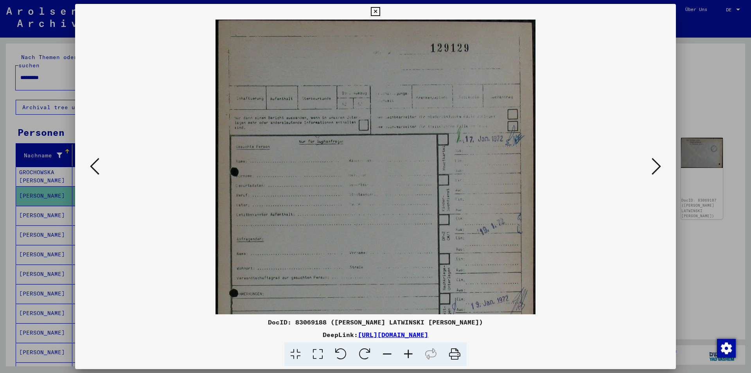
click at [410, 351] on icon at bounding box center [408, 354] width 21 height 24
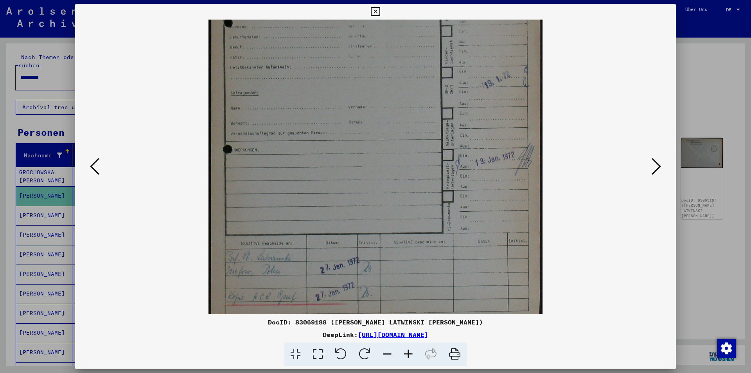
scroll to position [176, 0]
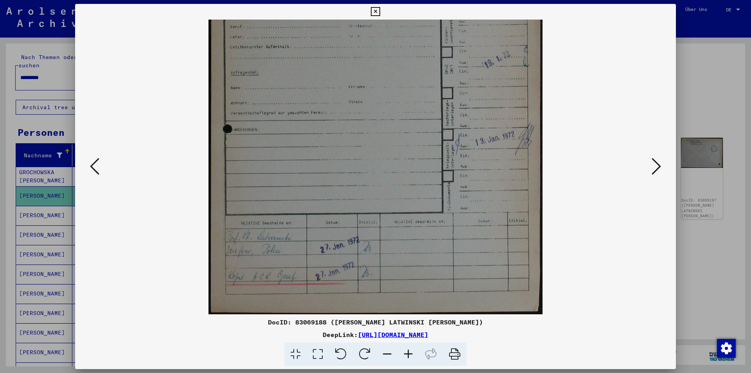
drag, startPoint x: 459, startPoint y: 275, endPoint x: 407, endPoint y: 31, distance: 249.0
click at [407, 31] on img at bounding box center [376, 78] width 334 height 471
click at [653, 168] on icon at bounding box center [656, 166] width 9 height 19
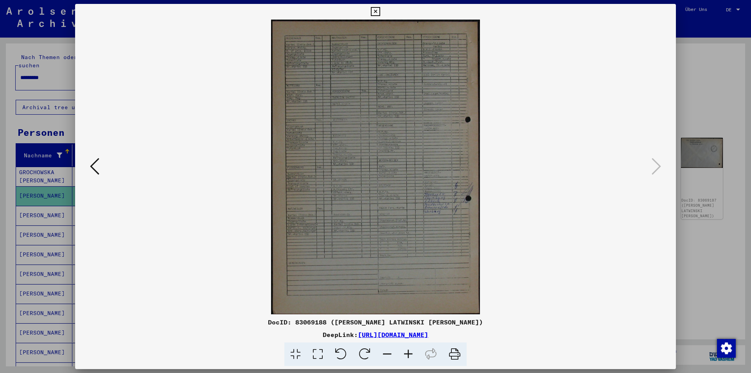
scroll to position [0, 0]
click at [406, 358] on icon at bounding box center [408, 354] width 21 height 24
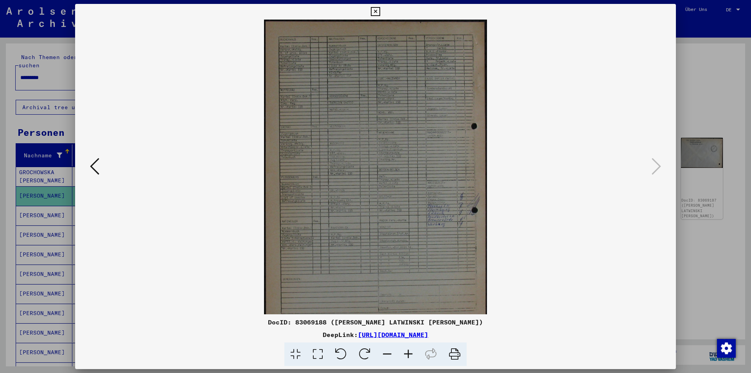
click at [406, 358] on icon at bounding box center [408, 354] width 21 height 24
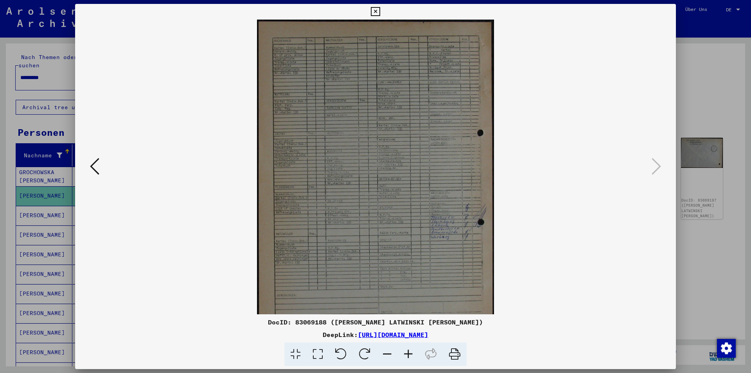
click at [406, 358] on icon at bounding box center [408, 354] width 21 height 24
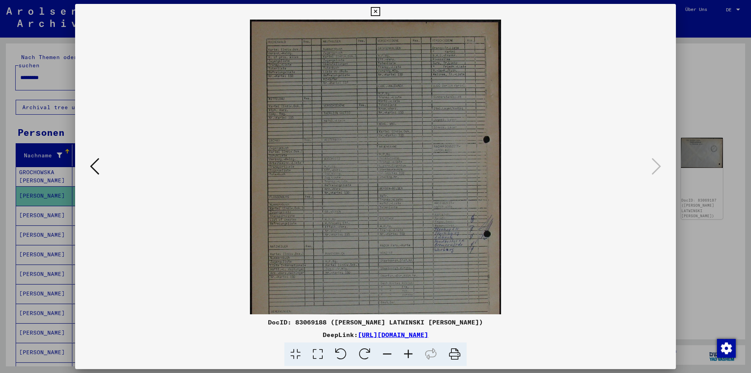
click at [406, 358] on icon at bounding box center [408, 354] width 21 height 24
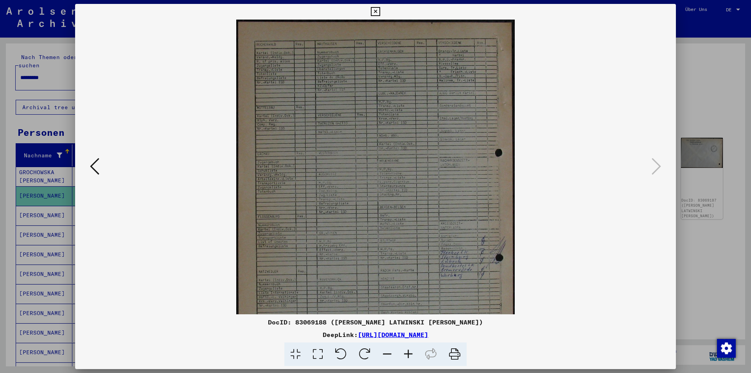
click at [407, 358] on icon at bounding box center [408, 354] width 21 height 24
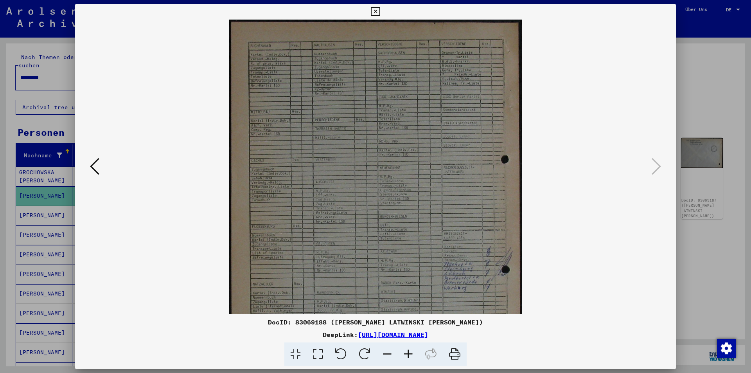
click at [407, 358] on icon at bounding box center [408, 354] width 21 height 24
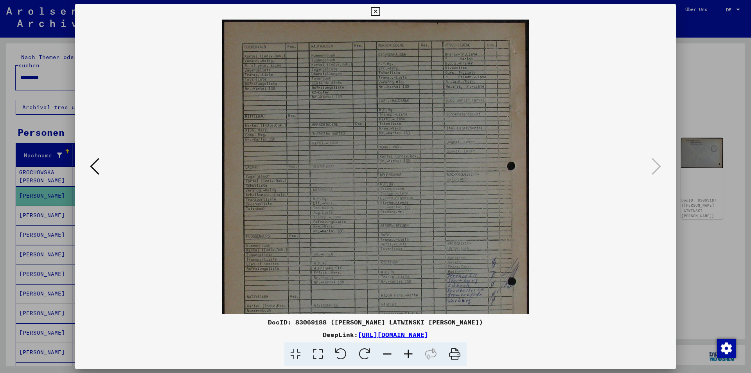
click at [407, 358] on icon at bounding box center [408, 354] width 21 height 24
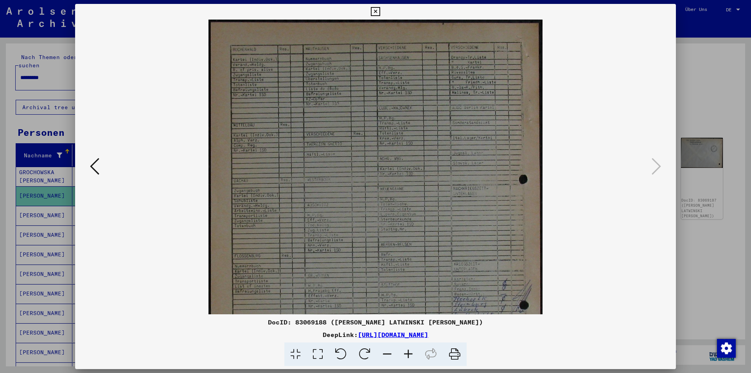
click at [407, 358] on icon at bounding box center [408, 354] width 21 height 24
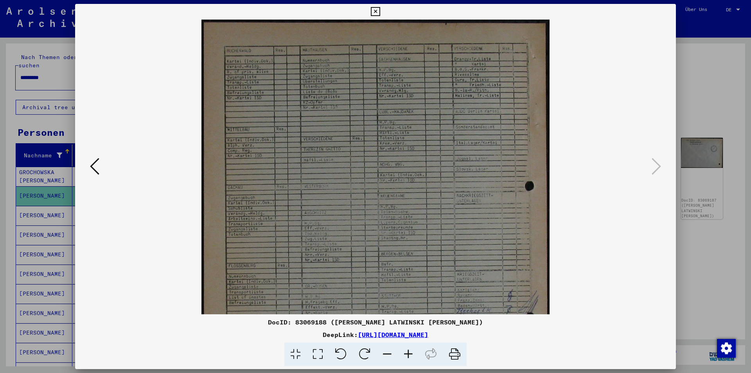
click at [407, 358] on icon at bounding box center [408, 354] width 21 height 24
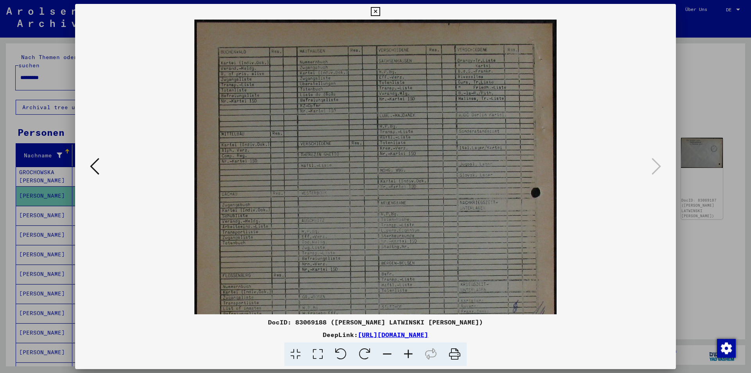
click at [407, 358] on icon at bounding box center [408, 354] width 21 height 24
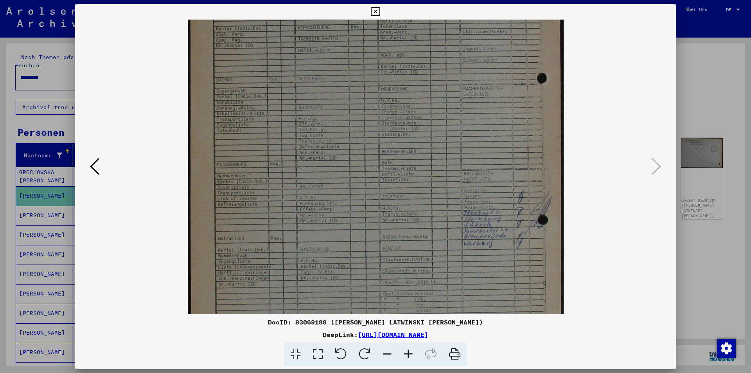
scroll to position [122, 0]
drag, startPoint x: 504, startPoint y: 218, endPoint x: 500, endPoint y: 101, distance: 117.9
click at [500, 101] on img at bounding box center [376, 162] width 376 height 530
click at [374, 14] on icon at bounding box center [375, 11] width 9 height 9
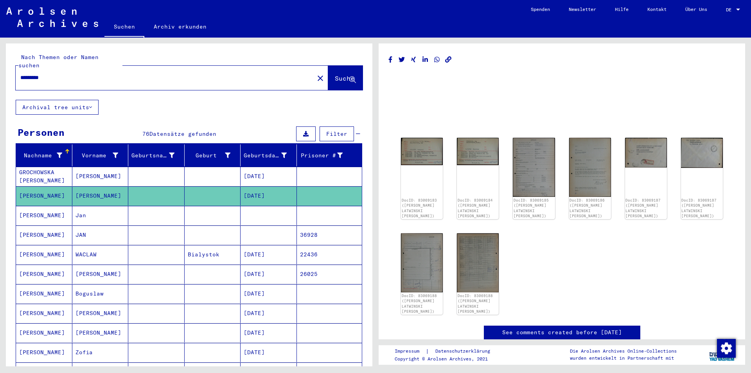
click at [109, 207] on mat-cell "Jan" at bounding box center [100, 215] width 56 height 19
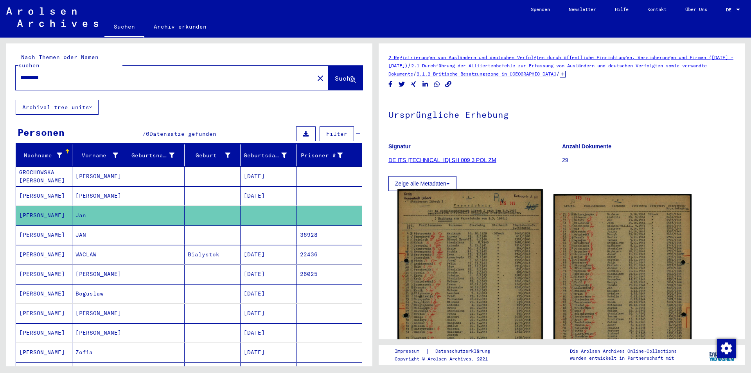
click at [435, 329] on img at bounding box center [470, 291] width 145 height 204
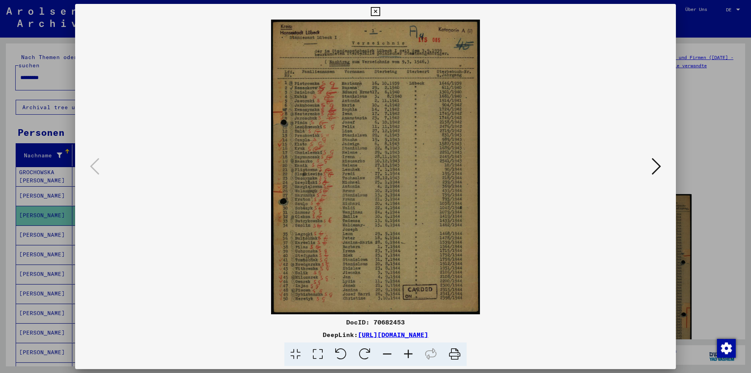
click at [409, 354] on icon at bounding box center [408, 354] width 21 height 24
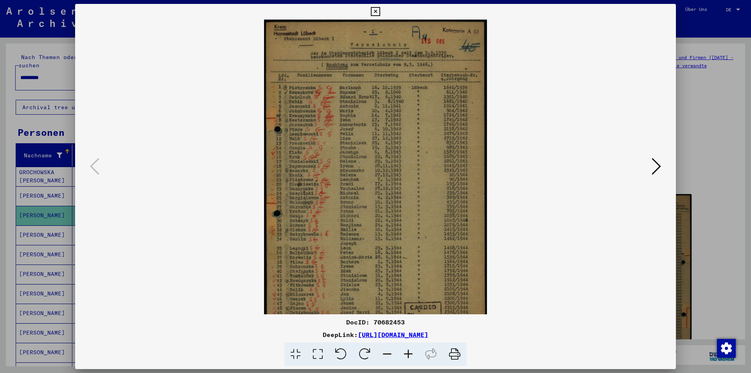
click at [409, 354] on icon at bounding box center [408, 354] width 21 height 24
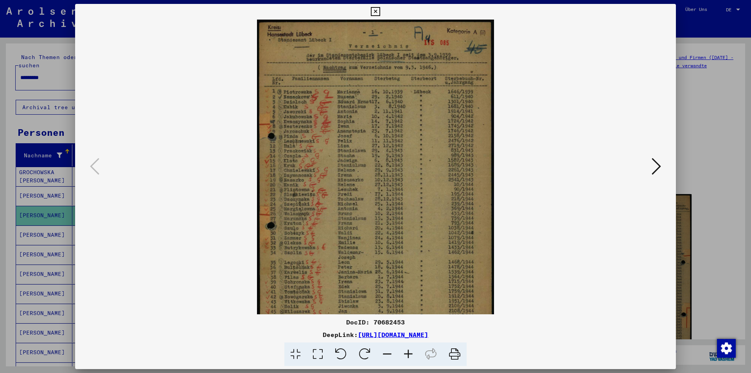
click at [409, 354] on icon at bounding box center [408, 354] width 21 height 24
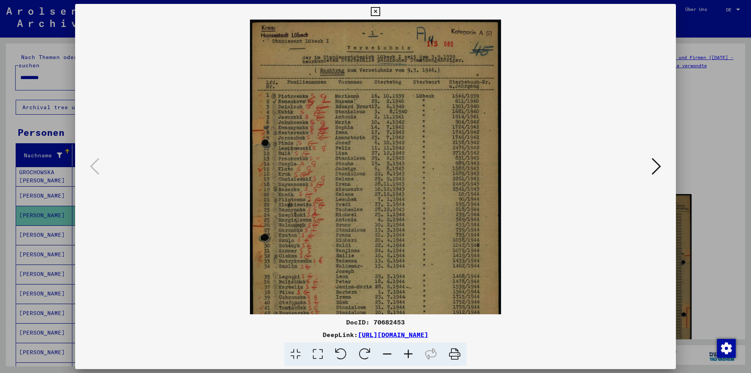
click at [409, 354] on icon at bounding box center [408, 354] width 21 height 24
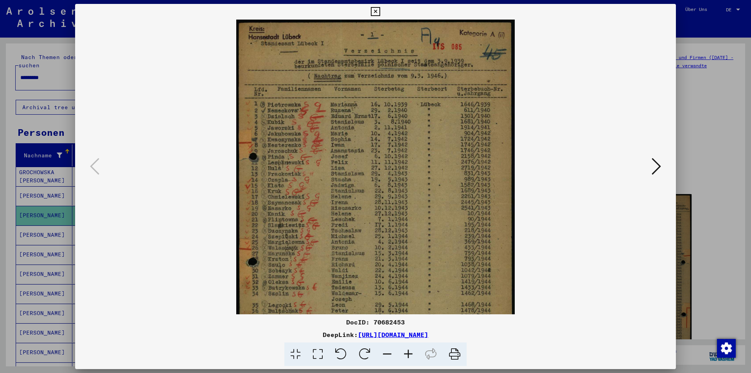
click at [409, 354] on icon at bounding box center [408, 354] width 21 height 24
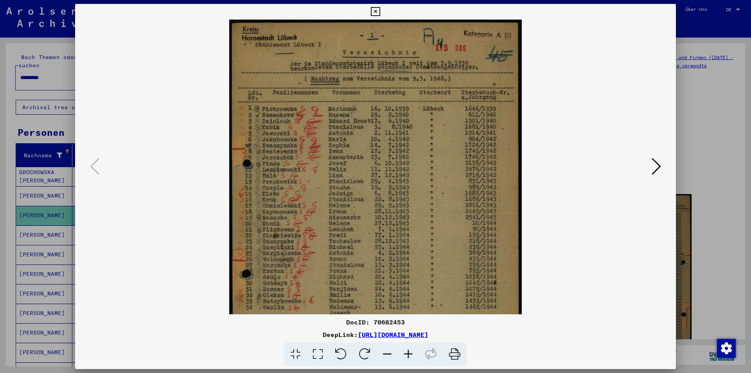
click at [409, 354] on icon at bounding box center [408, 354] width 21 height 24
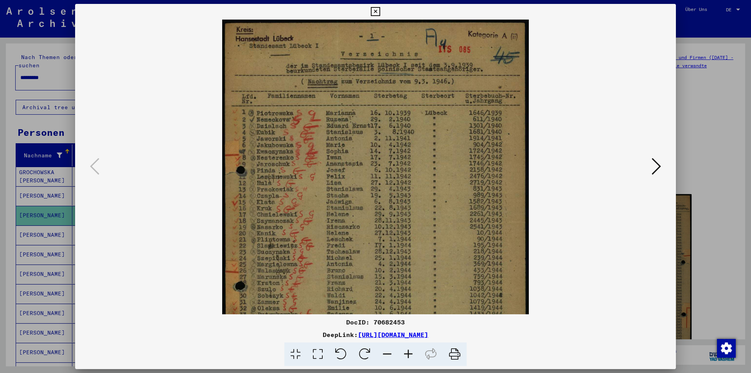
click at [409, 354] on icon at bounding box center [408, 354] width 21 height 24
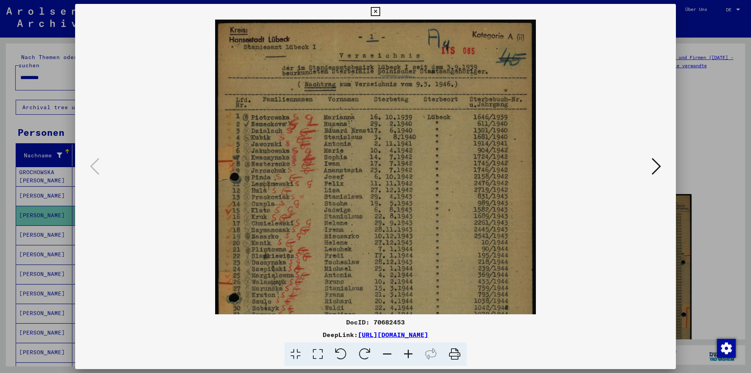
click at [406, 354] on icon at bounding box center [408, 354] width 21 height 24
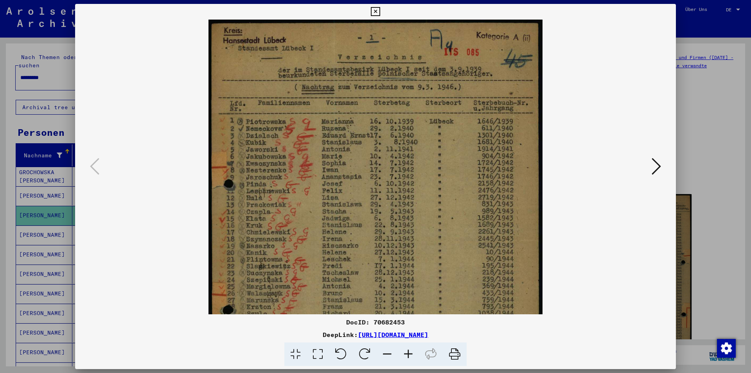
click at [406, 354] on icon at bounding box center [408, 354] width 21 height 24
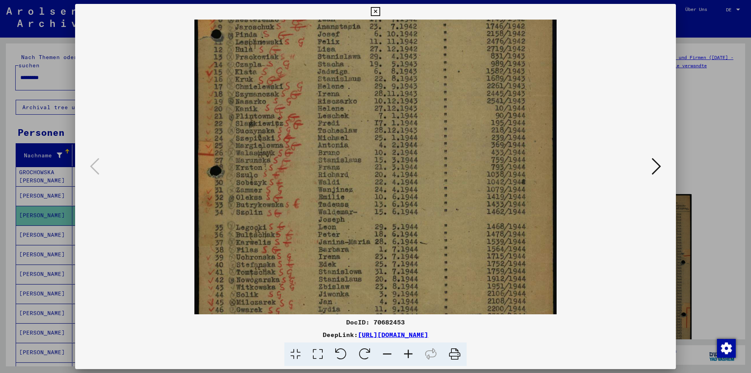
scroll to position [171, 0]
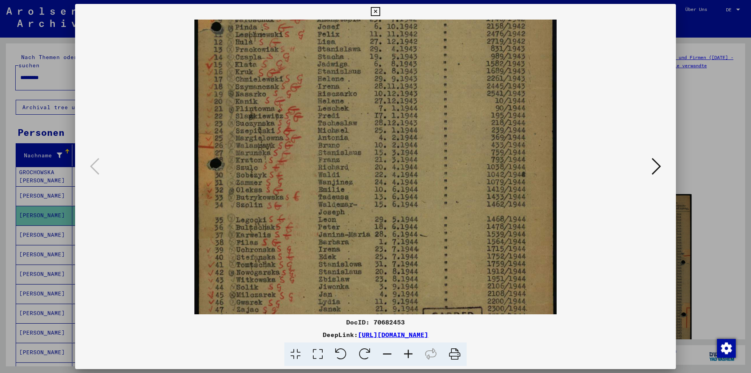
drag, startPoint x: 278, startPoint y: 287, endPoint x: 280, endPoint y: 116, distance: 170.6
click at [280, 116] on img at bounding box center [376, 104] width 362 height 510
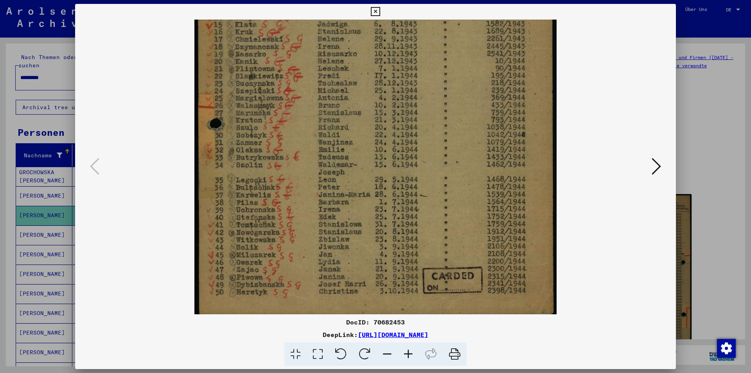
scroll to position [215, 0]
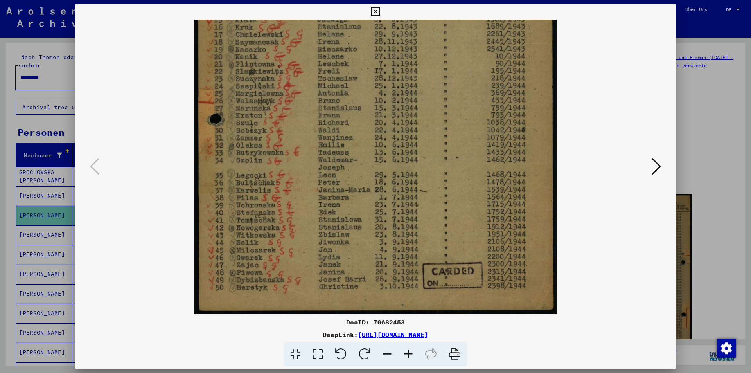
drag, startPoint x: 313, startPoint y: 291, endPoint x: 313, endPoint y: 229, distance: 61.5
click at [313, 229] on img at bounding box center [376, 59] width 362 height 510
click at [656, 166] on icon at bounding box center [656, 166] width 9 height 19
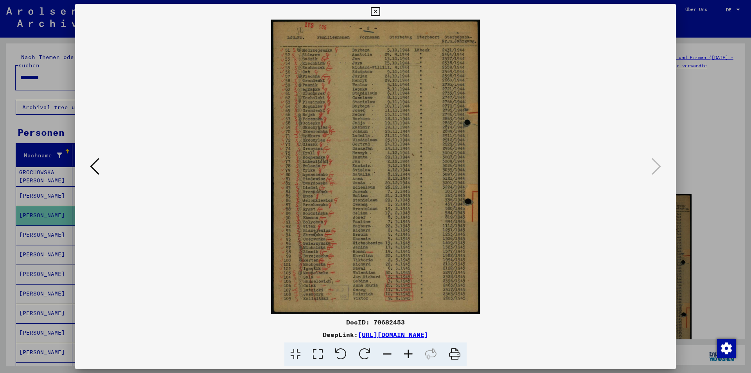
scroll to position [0, 0]
click at [97, 170] on icon at bounding box center [94, 166] width 9 height 19
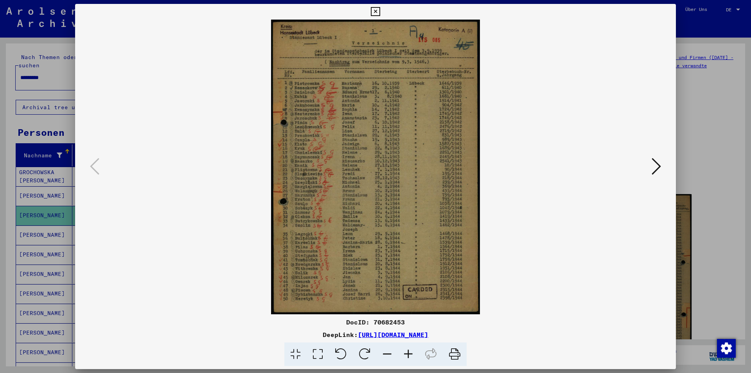
click at [650, 162] on button at bounding box center [657, 167] width 14 height 22
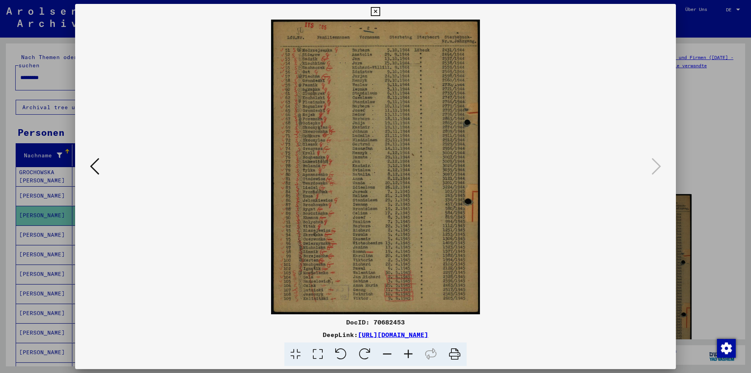
click at [404, 351] on icon at bounding box center [408, 354] width 21 height 24
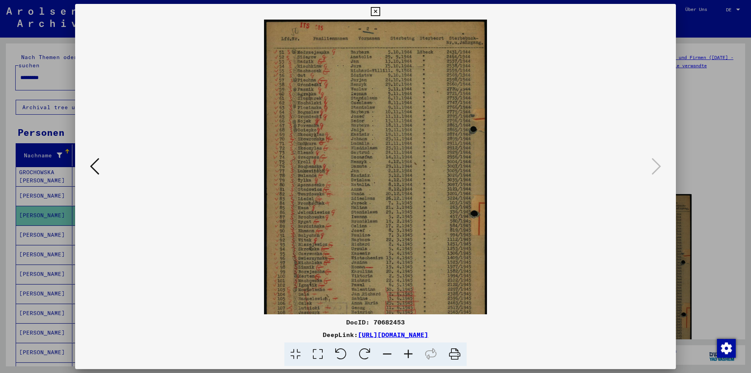
click at [404, 351] on icon at bounding box center [408, 354] width 21 height 24
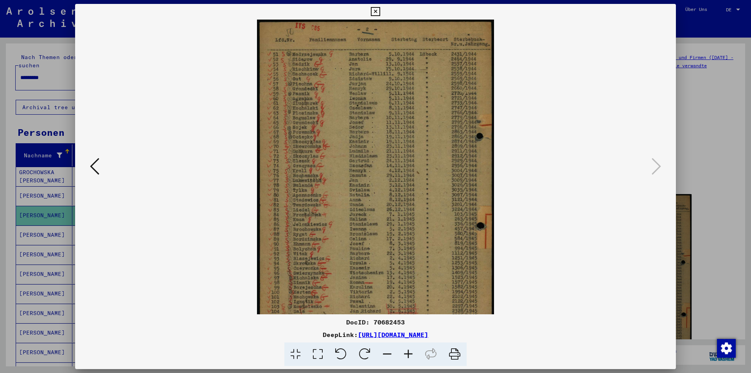
click at [404, 351] on icon at bounding box center [408, 354] width 21 height 24
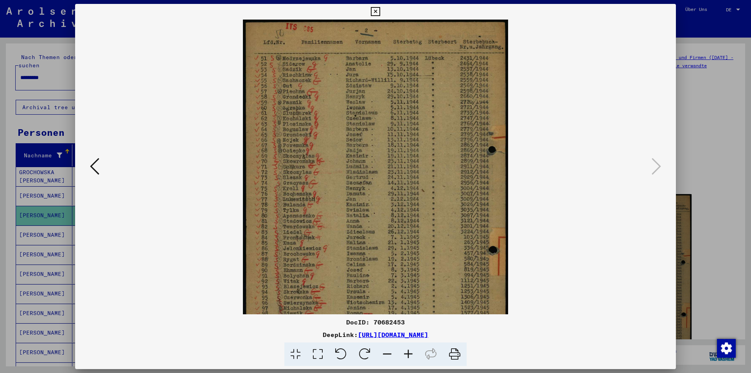
click at [404, 351] on icon at bounding box center [408, 354] width 21 height 24
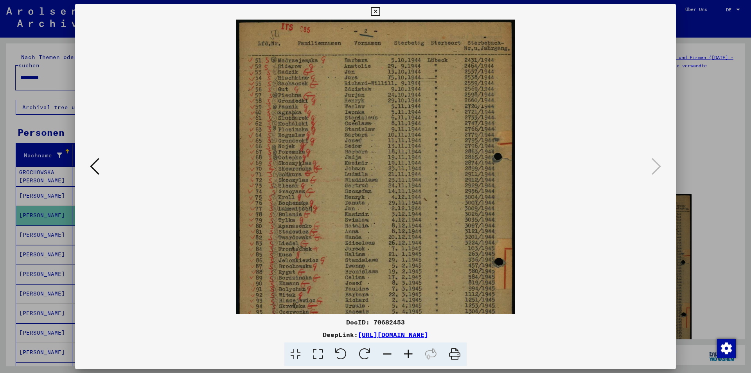
click at [404, 351] on icon at bounding box center [408, 354] width 21 height 24
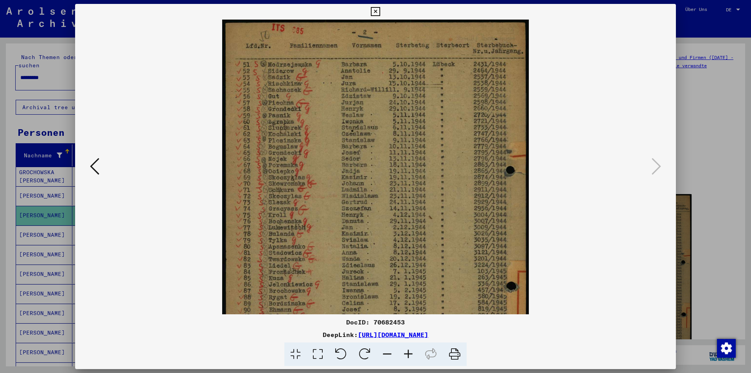
click at [404, 352] on icon at bounding box center [408, 354] width 21 height 24
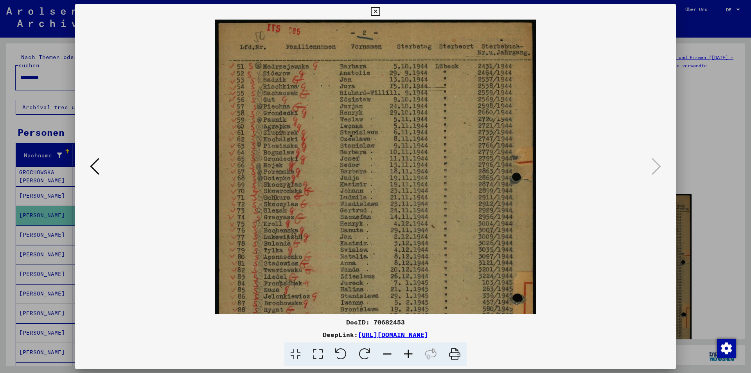
click at [404, 352] on icon at bounding box center [408, 354] width 21 height 24
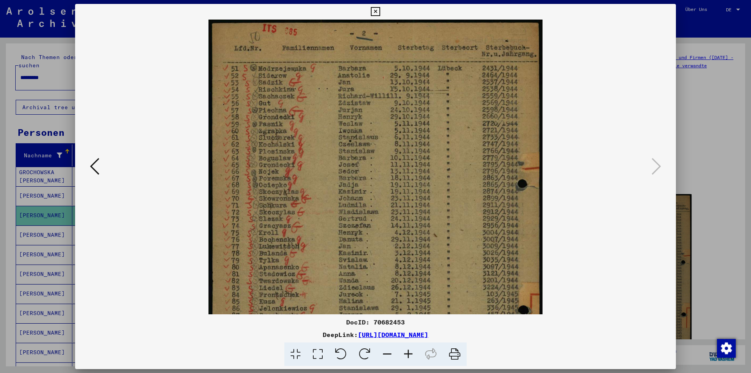
click at [405, 352] on icon at bounding box center [408, 354] width 21 height 24
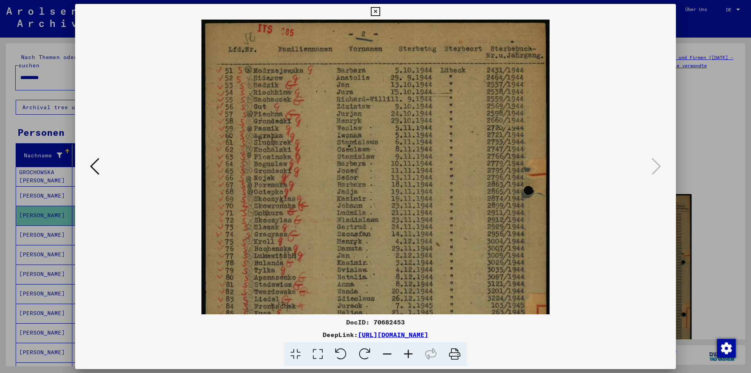
click at [405, 352] on icon at bounding box center [408, 354] width 21 height 24
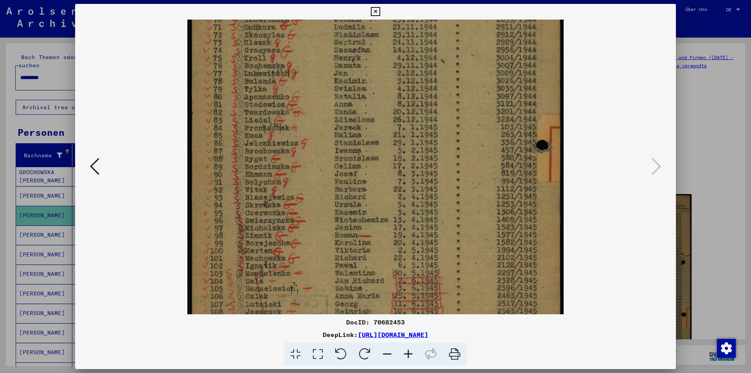
drag, startPoint x: 356, startPoint y: 267, endPoint x: 354, endPoint y: 66, distance: 201.6
click at [354, 66] on img at bounding box center [375, 83] width 376 height 530
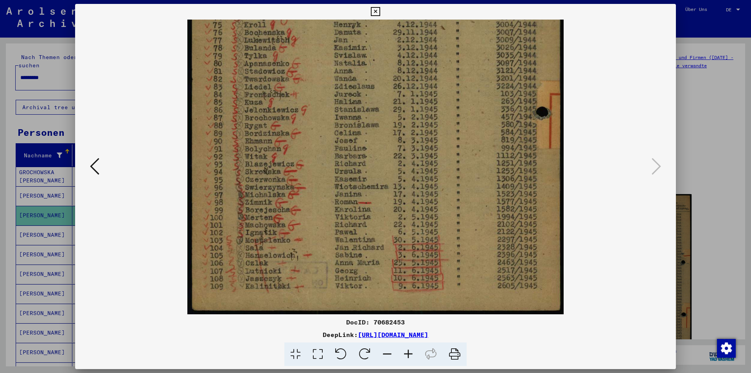
scroll to position [235, 0]
drag, startPoint x: 356, startPoint y: 243, endPoint x: 358, endPoint y: 204, distance: 38.4
click at [358, 204] on img at bounding box center [375, 50] width 376 height 530
click at [374, 14] on icon at bounding box center [375, 11] width 9 height 9
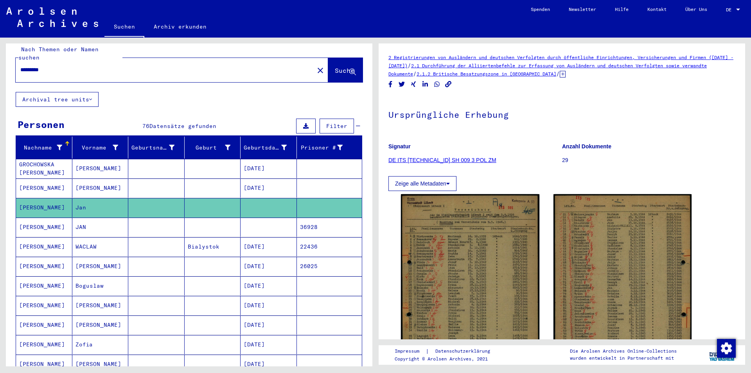
scroll to position [0, 0]
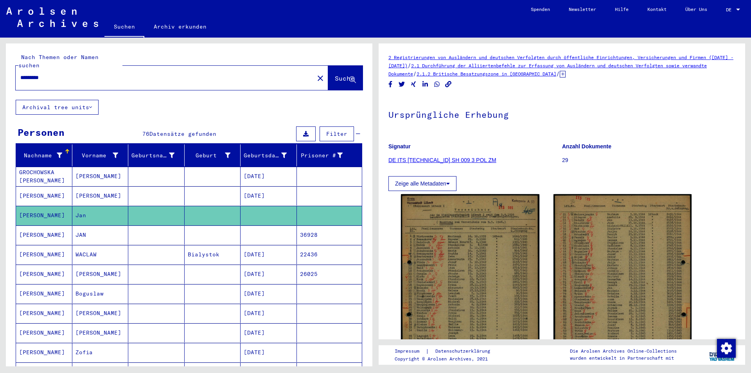
click at [102, 74] on input "*********" at bounding box center [164, 78] width 289 height 8
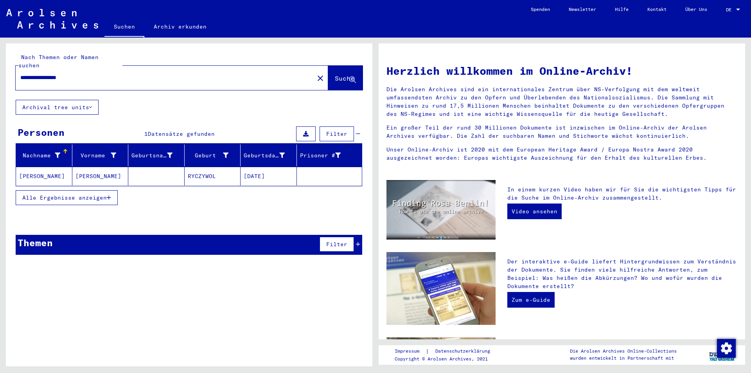
click at [87, 173] on mat-cell "[PERSON_NAME]" at bounding box center [100, 176] width 56 height 19
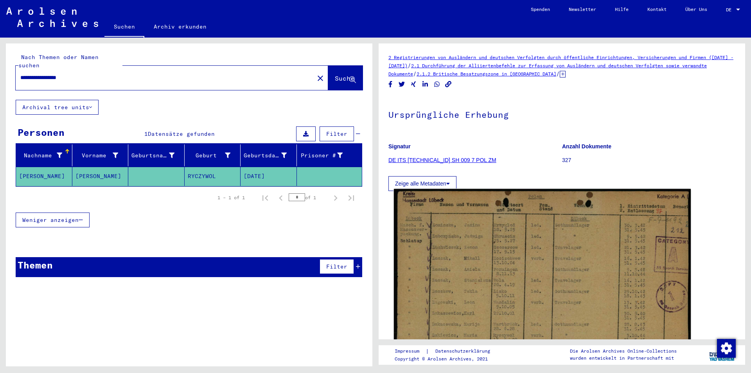
click at [575, 279] on img at bounding box center [542, 296] width 297 height 215
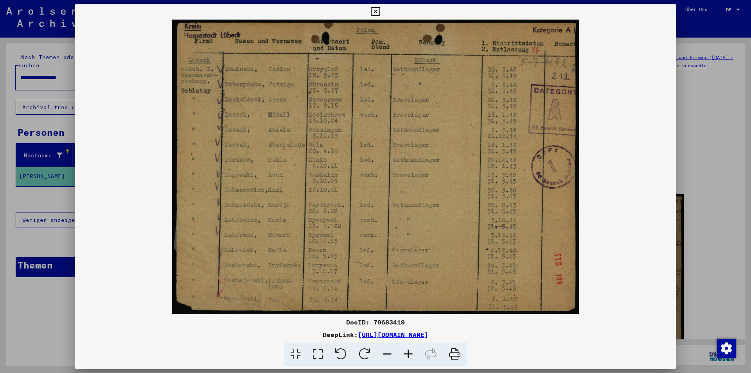
click at [407, 357] on icon at bounding box center [408, 354] width 21 height 24
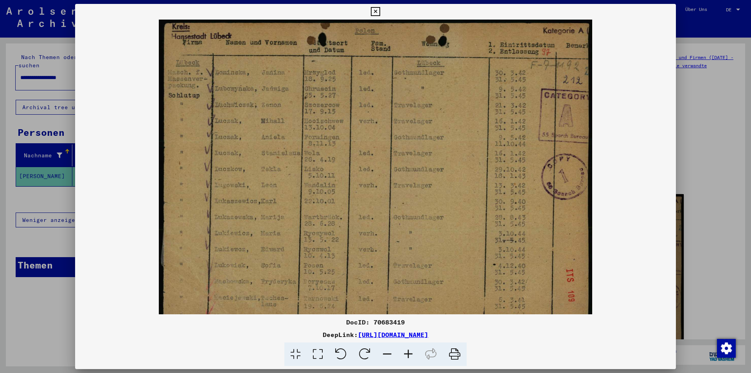
click at [407, 356] on icon at bounding box center [408, 354] width 21 height 24
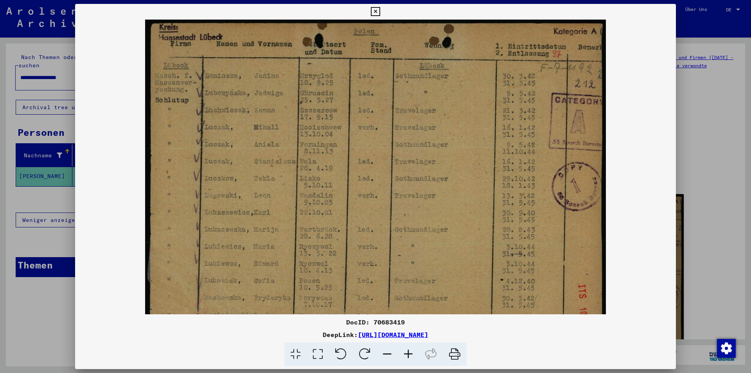
click at [407, 356] on icon at bounding box center [408, 354] width 21 height 24
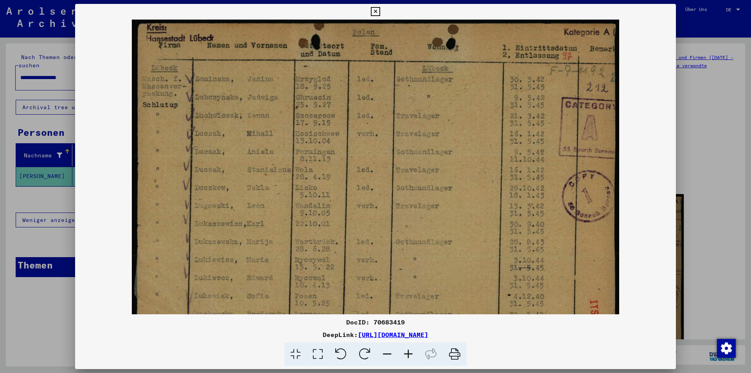
click at [407, 356] on icon at bounding box center [408, 354] width 21 height 24
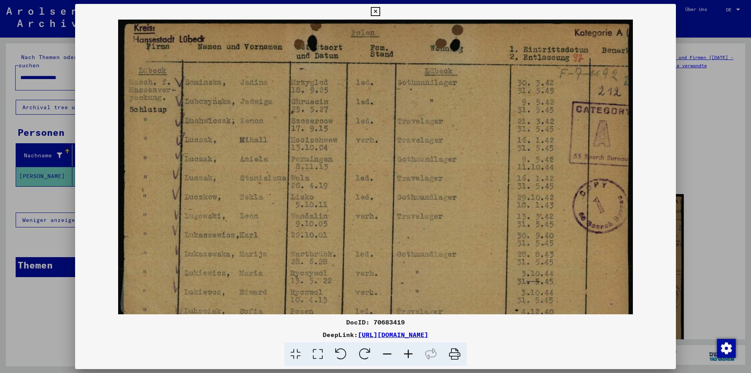
click at [407, 356] on icon at bounding box center [408, 354] width 21 height 24
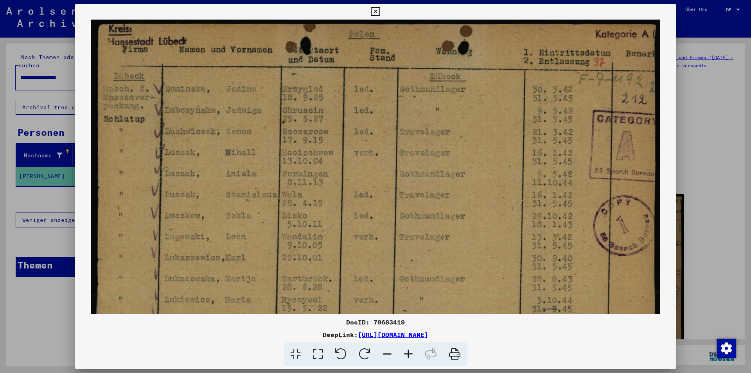
click at [407, 356] on icon at bounding box center [408, 354] width 21 height 24
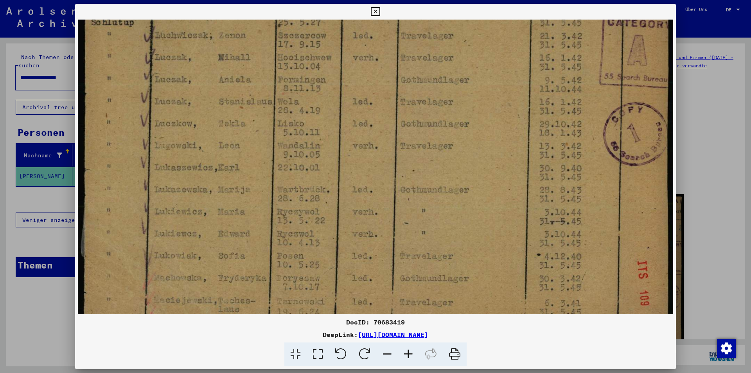
scroll to position [103, 0]
drag, startPoint x: 261, startPoint y: 273, endPoint x: 251, endPoint y: 169, distance: 103.8
click at [251, 169] on img at bounding box center [376, 132] width 596 height 432
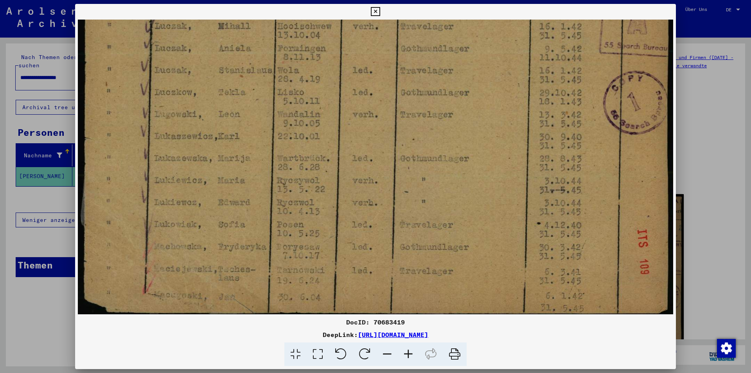
scroll to position [137, 0]
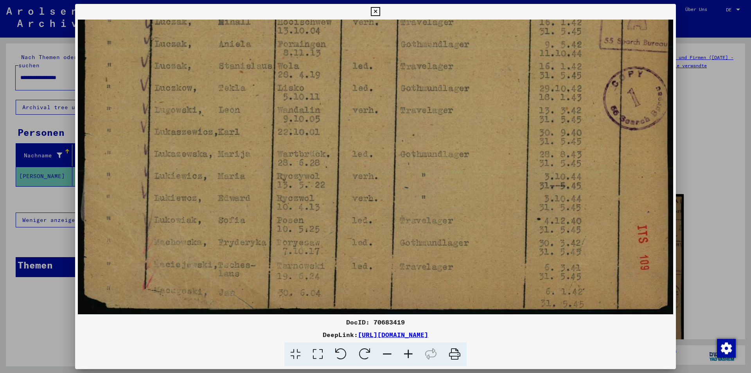
drag, startPoint x: 304, startPoint y: 225, endPoint x: 294, endPoint y: 177, distance: 48.9
click at [294, 177] on img at bounding box center [376, 99] width 596 height 432
click at [377, 13] on icon at bounding box center [375, 11] width 9 height 9
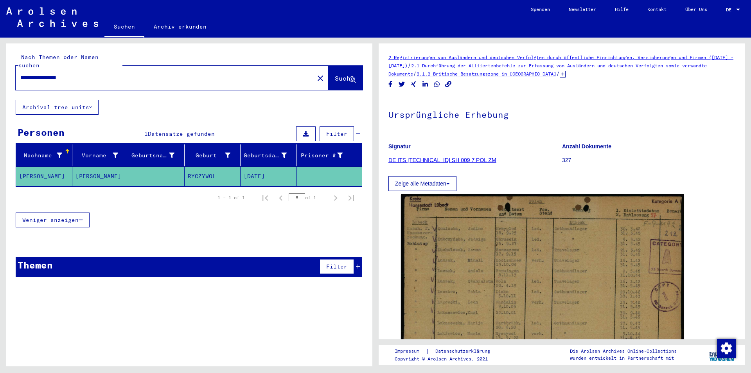
drag, startPoint x: 86, startPoint y: 72, endPoint x: 58, endPoint y: 70, distance: 28.6
click at [58, 74] on input "**********" at bounding box center [164, 78] width 289 height 8
type input "**********"
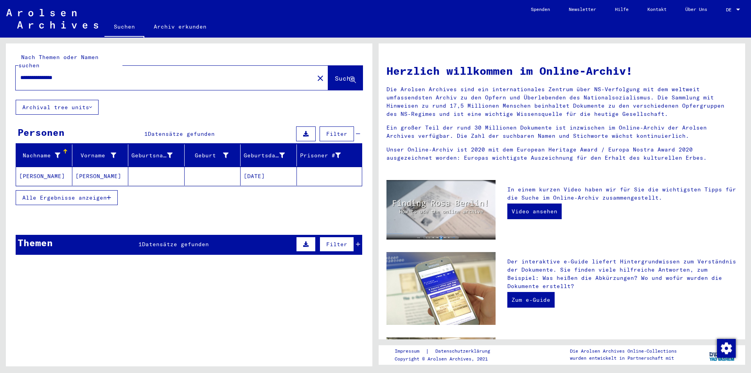
click at [86, 167] on mat-cell "[PERSON_NAME]" at bounding box center [100, 176] width 56 height 19
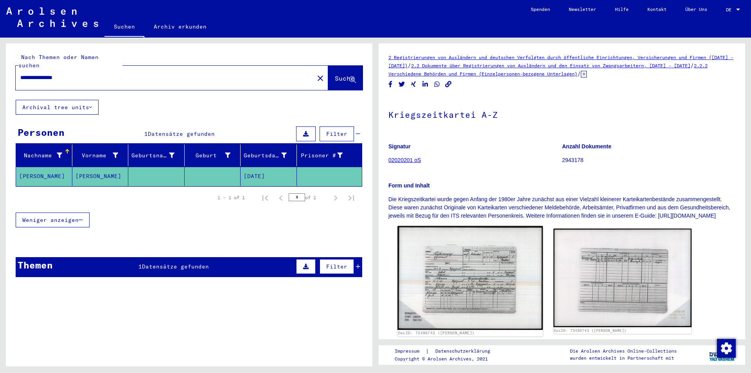
click at [492, 312] on img at bounding box center [470, 278] width 145 height 104
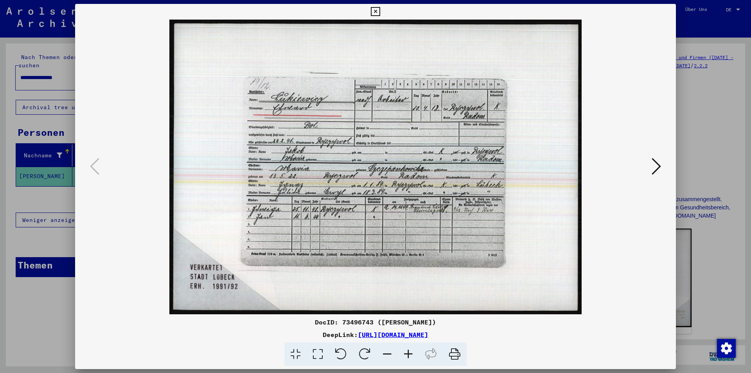
click at [408, 351] on icon at bounding box center [408, 354] width 21 height 24
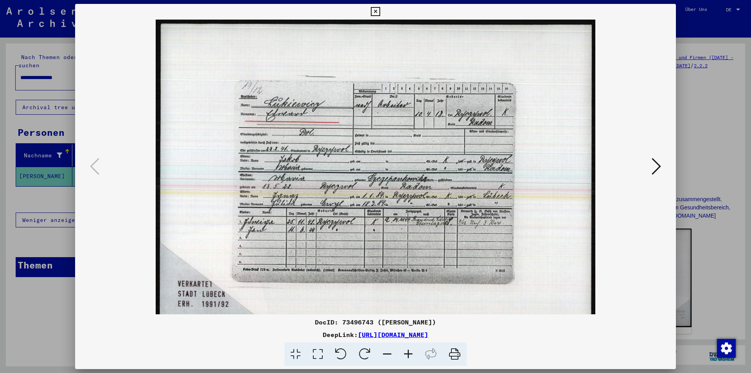
click at [409, 352] on icon at bounding box center [408, 354] width 21 height 24
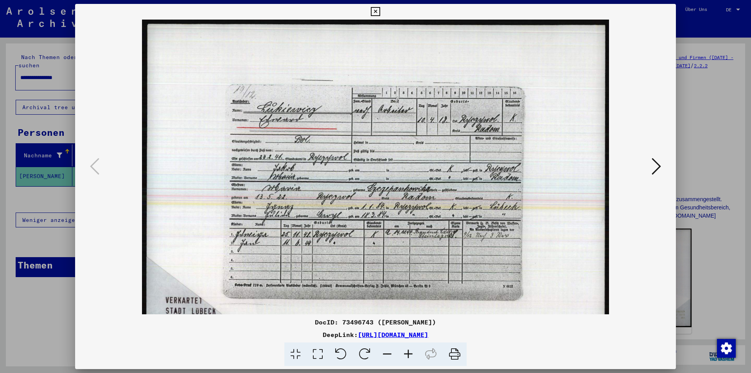
click at [409, 352] on icon at bounding box center [408, 354] width 21 height 24
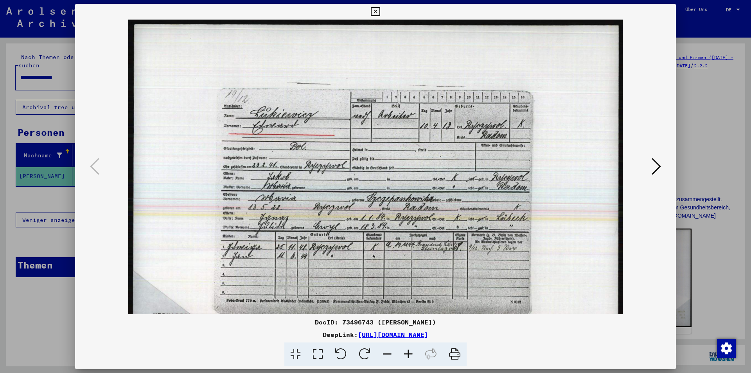
click at [409, 352] on icon at bounding box center [408, 354] width 21 height 24
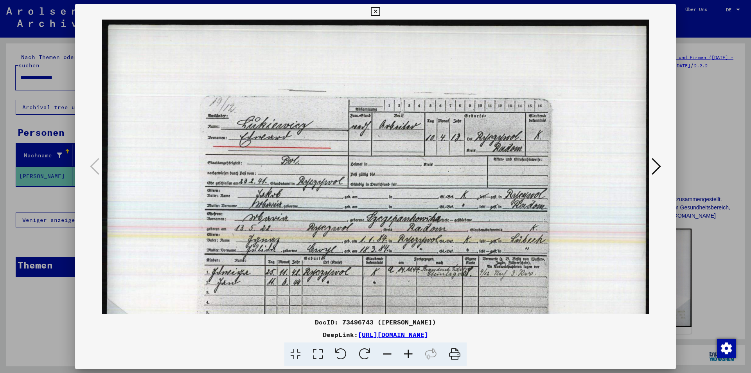
click at [409, 352] on icon at bounding box center [408, 354] width 21 height 24
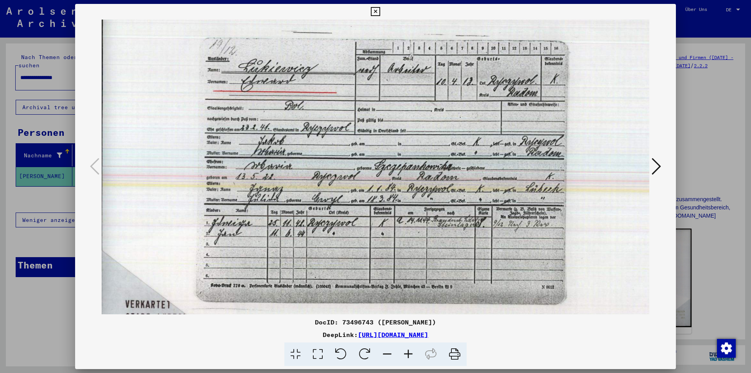
scroll to position [63, 6]
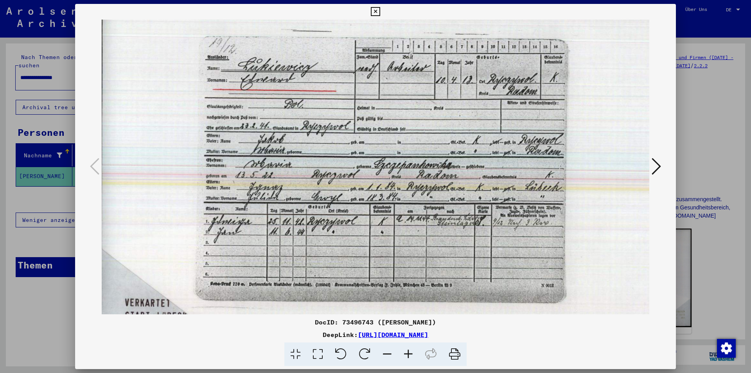
drag, startPoint x: 574, startPoint y: 257, endPoint x: 573, endPoint y: 195, distance: 61.8
click at [573, 195] on img at bounding box center [384, 162] width 577 height 412
click at [409, 352] on icon at bounding box center [408, 354] width 21 height 24
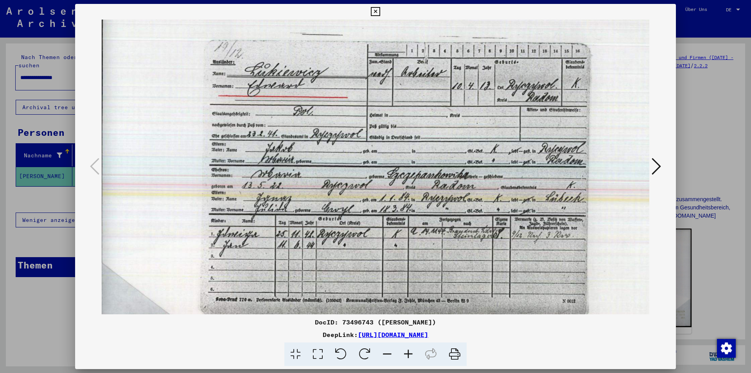
click at [409, 352] on icon at bounding box center [408, 354] width 21 height 24
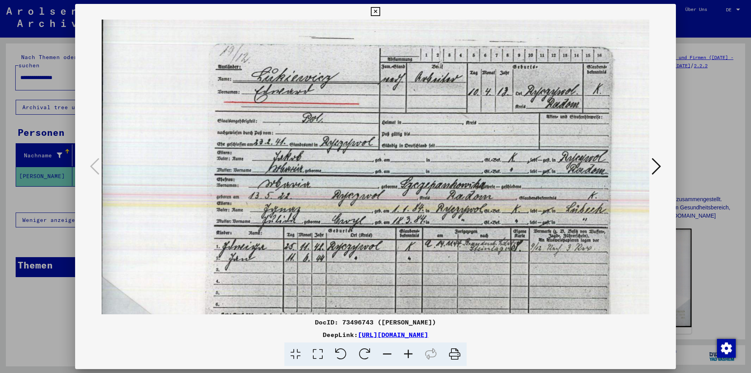
click at [410, 352] on icon at bounding box center [408, 354] width 21 height 24
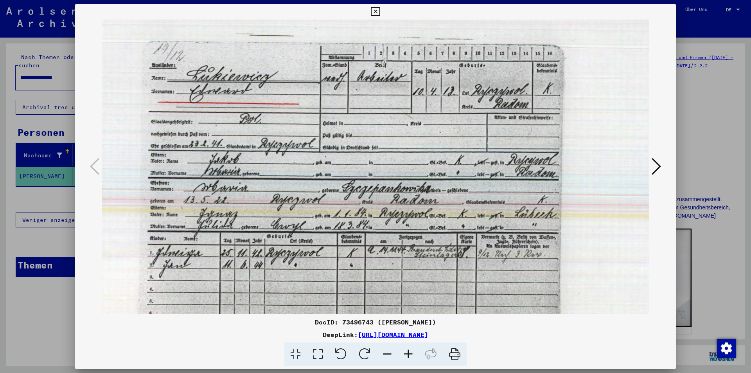
drag, startPoint x: 524, startPoint y: 272, endPoint x: 450, endPoint y: 265, distance: 74.7
click at [450, 265] on img at bounding box center [353, 185] width 659 height 471
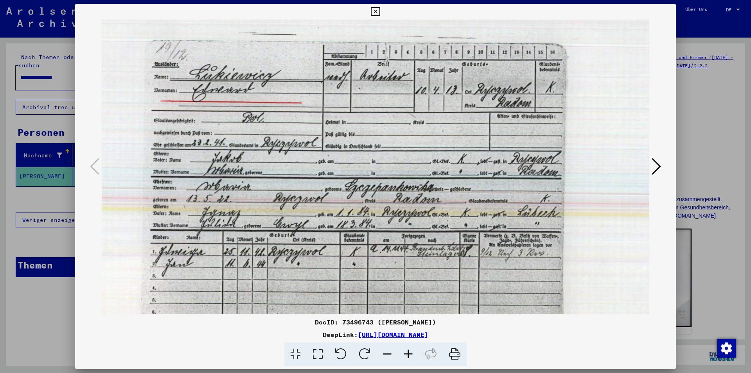
click at [657, 168] on icon at bounding box center [656, 166] width 9 height 19
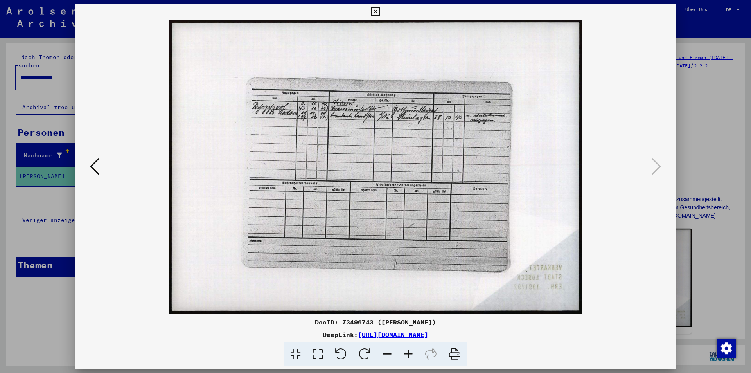
click at [412, 347] on icon at bounding box center [408, 354] width 21 height 24
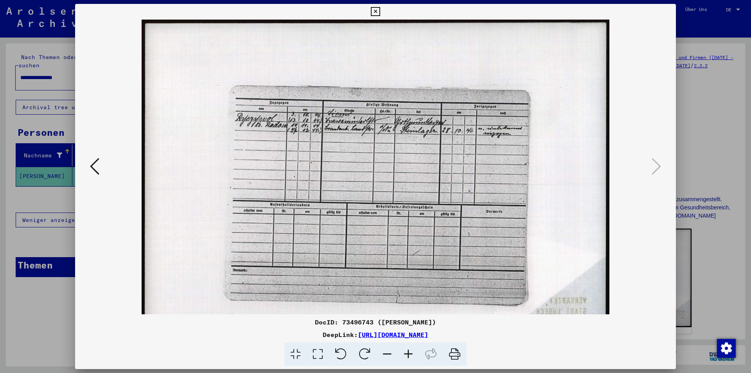
click at [412, 347] on icon at bounding box center [408, 354] width 21 height 24
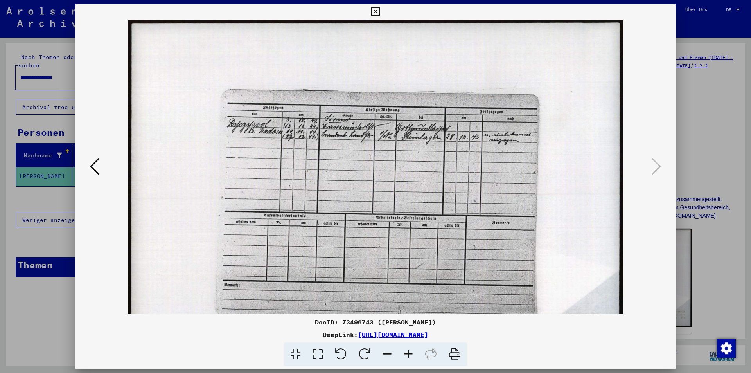
click at [412, 347] on icon at bounding box center [408, 354] width 21 height 24
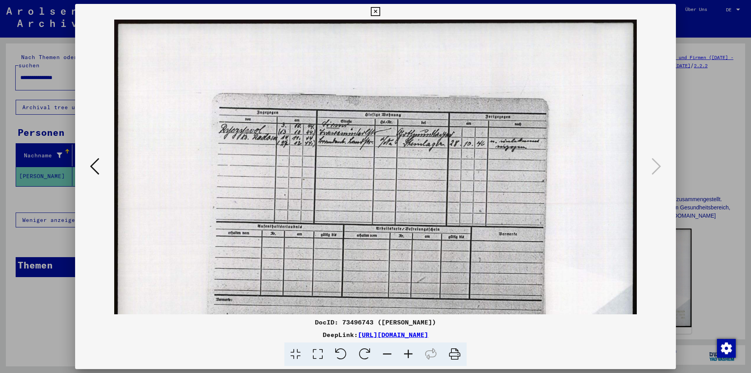
click at [412, 347] on icon at bounding box center [408, 354] width 21 height 24
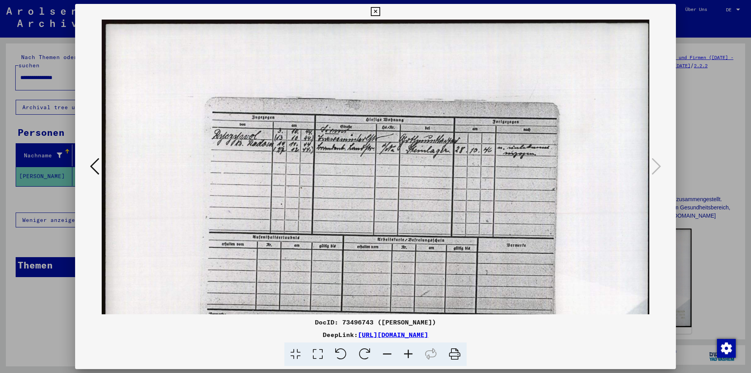
click at [412, 347] on icon at bounding box center [408, 354] width 21 height 24
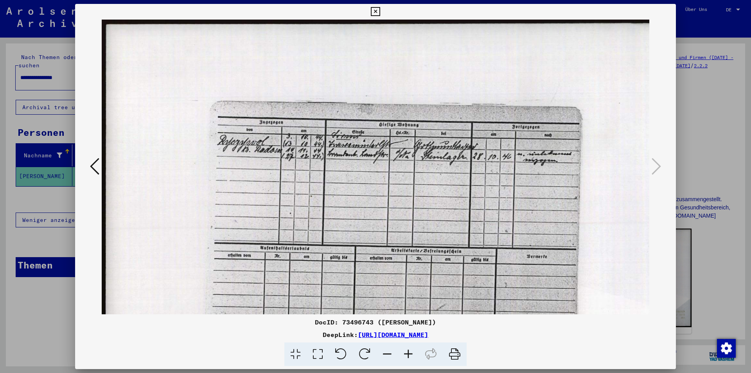
click at [97, 167] on icon at bounding box center [94, 166] width 9 height 19
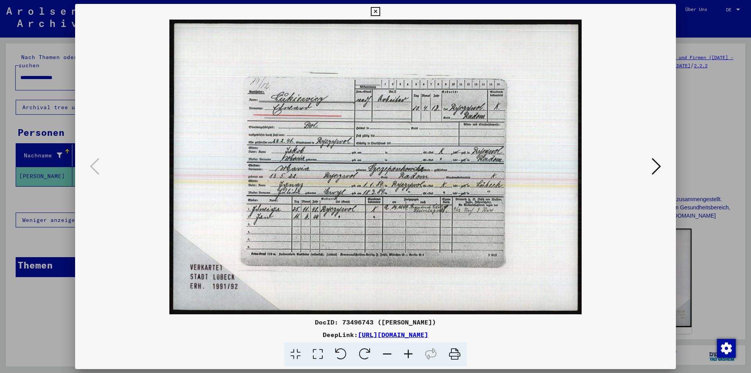
click at [411, 351] on icon at bounding box center [408, 354] width 21 height 24
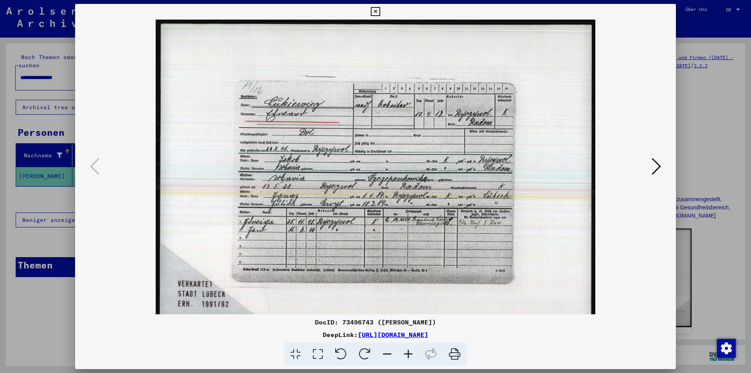
click at [410, 354] on icon at bounding box center [408, 354] width 21 height 24
click at [409, 354] on icon at bounding box center [408, 354] width 21 height 24
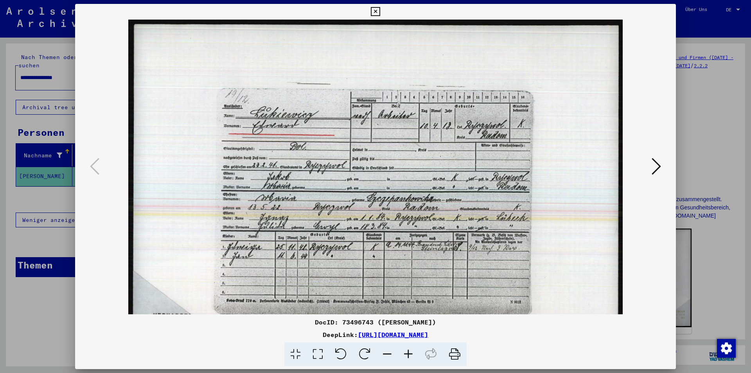
click at [409, 354] on icon at bounding box center [408, 354] width 21 height 24
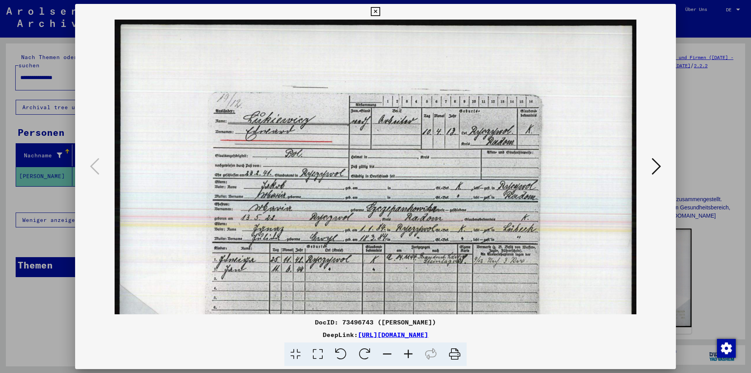
click at [409, 354] on icon at bounding box center [408, 354] width 21 height 24
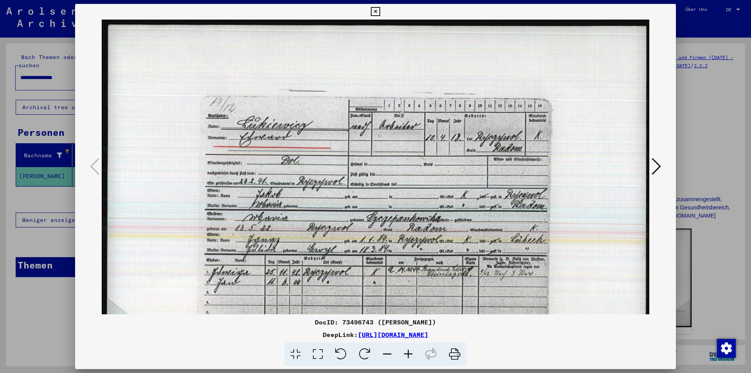
click at [409, 354] on icon at bounding box center [408, 354] width 21 height 24
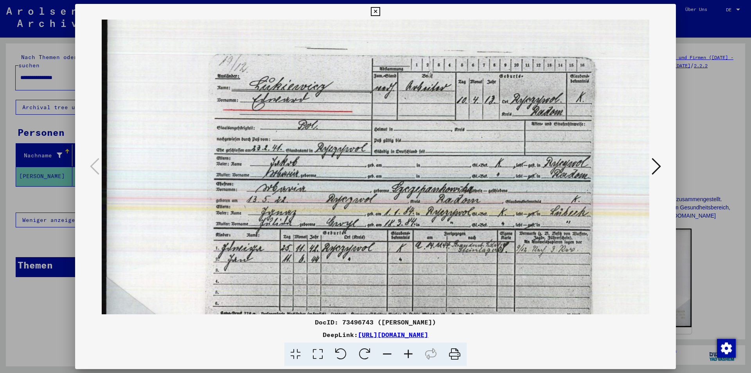
scroll to position [50, 2]
drag, startPoint x: 352, startPoint y: 239, endPoint x: 354, endPoint y: 192, distance: 47.0
click at [354, 192] on img at bounding box center [402, 186] width 604 height 432
click at [406, 355] on icon at bounding box center [408, 354] width 21 height 24
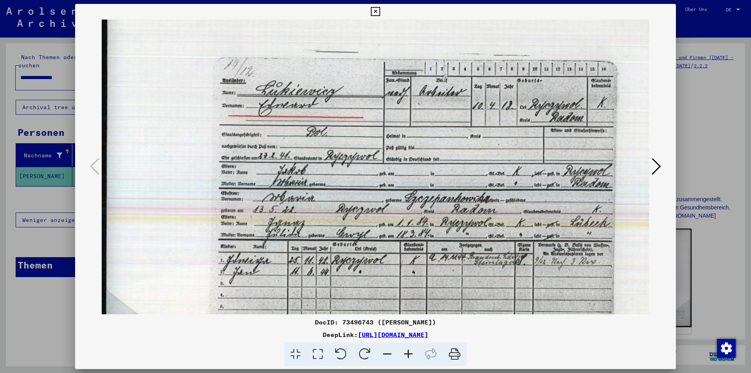
click at [406, 355] on icon at bounding box center [408, 354] width 21 height 24
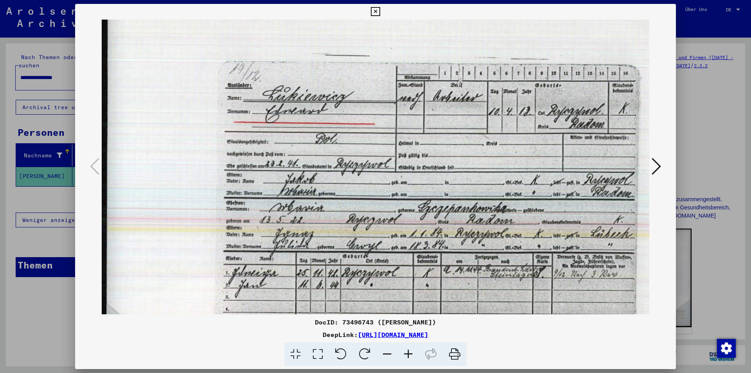
click at [406, 355] on icon at bounding box center [408, 354] width 21 height 24
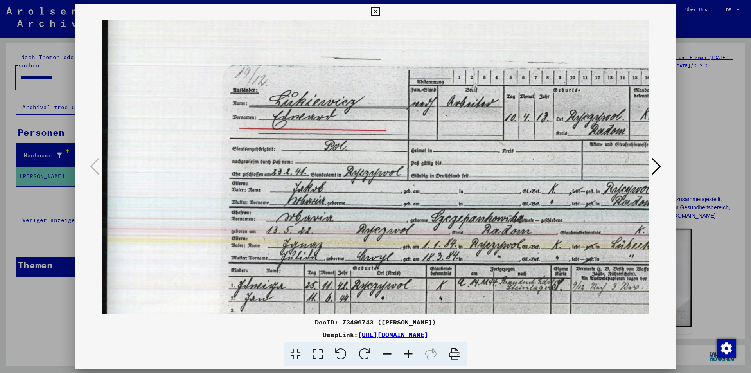
scroll to position [97, 0]
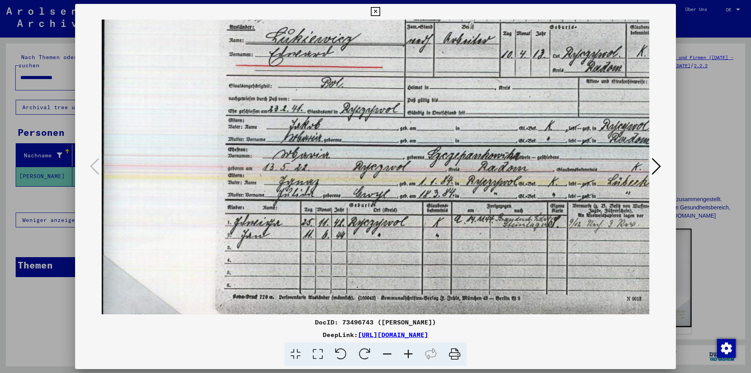
drag, startPoint x: 316, startPoint y: 249, endPoint x: 314, endPoint y: 184, distance: 65.0
click at [314, 184] on img at bounding box center [440, 152] width 686 height 490
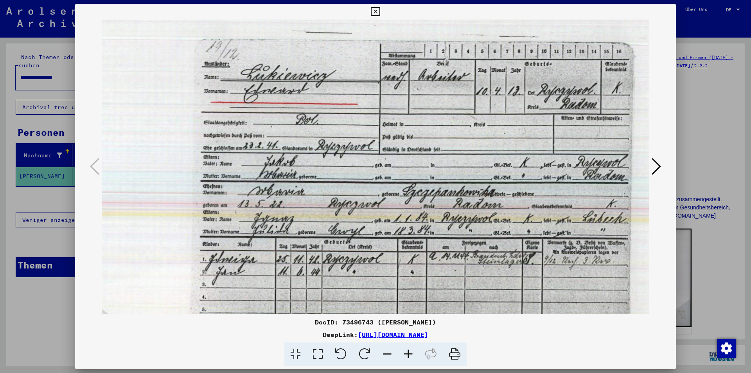
scroll to position [46, 45]
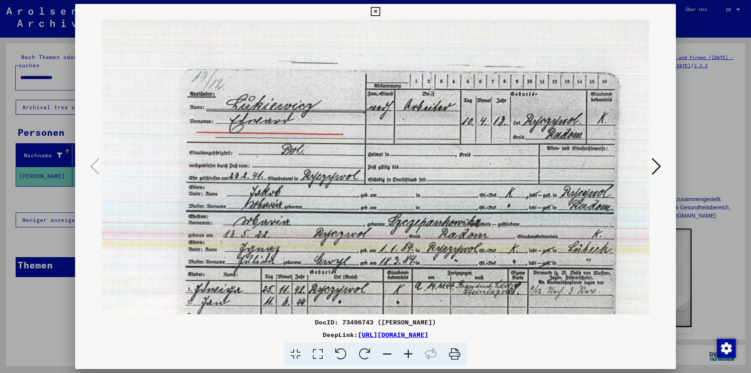
drag, startPoint x: 234, startPoint y: 137, endPoint x: 201, endPoint y: 199, distance: 70.7
click at [201, 199] on img at bounding box center [400, 219] width 686 height 490
click at [375, 15] on icon at bounding box center [375, 11] width 9 height 9
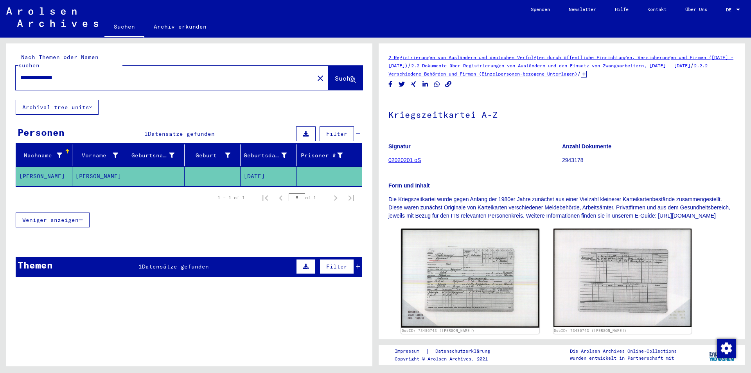
drag, startPoint x: 88, startPoint y: 73, endPoint x: 1, endPoint y: 80, distance: 87.1
click at [1, 80] on div "**********" at bounding box center [188, 202] width 376 height 329
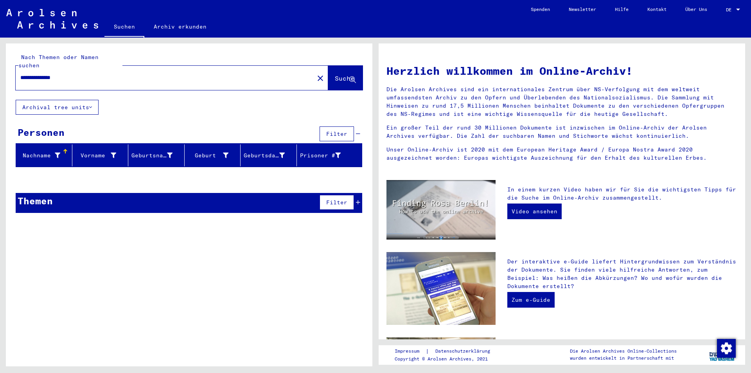
click at [42, 74] on input "**********" at bounding box center [162, 78] width 285 height 8
type input "**********"
drag, startPoint x: 99, startPoint y: 76, endPoint x: 0, endPoint y: 61, distance: 100.6
click at [0, 61] on div "**********" at bounding box center [188, 202] width 376 height 329
click at [93, 74] on input "**********" at bounding box center [162, 78] width 285 height 8
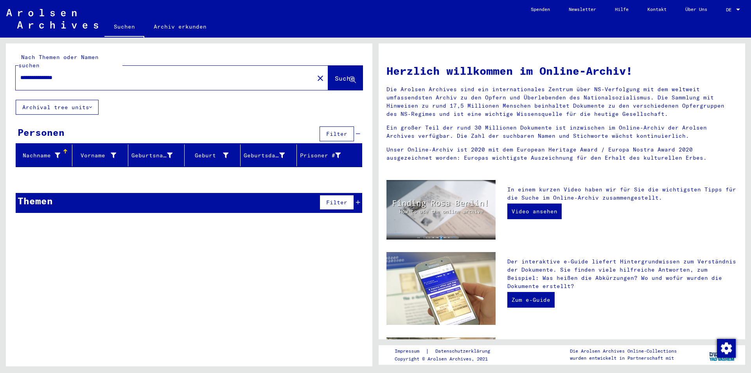
drag, startPoint x: 45, startPoint y: 66, endPoint x: 0, endPoint y: 48, distance: 48.5
click at [0, 48] on div "**********" at bounding box center [188, 202] width 376 height 329
type input "**********"
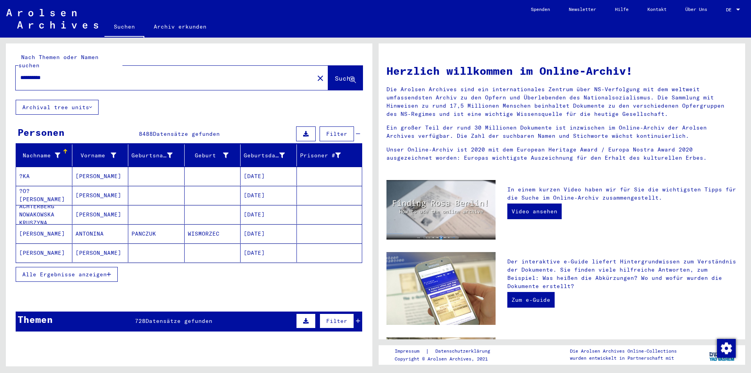
click at [78, 169] on mat-cell "[PERSON_NAME]" at bounding box center [100, 176] width 56 height 19
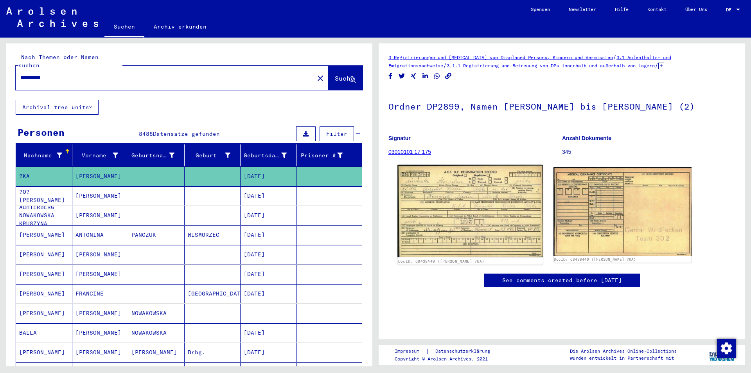
click at [469, 187] on img at bounding box center [470, 211] width 145 height 92
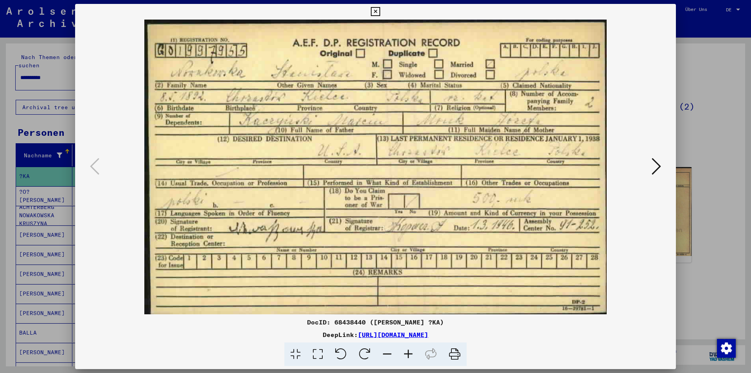
click at [662, 165] on button at bounding box center [657, 167] width 14 height 22
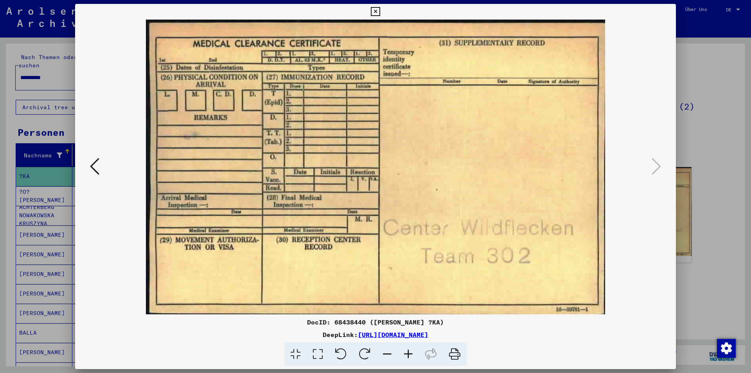
click at [375, 12] on icon at bounding box center [375, 11] width 9 height 9
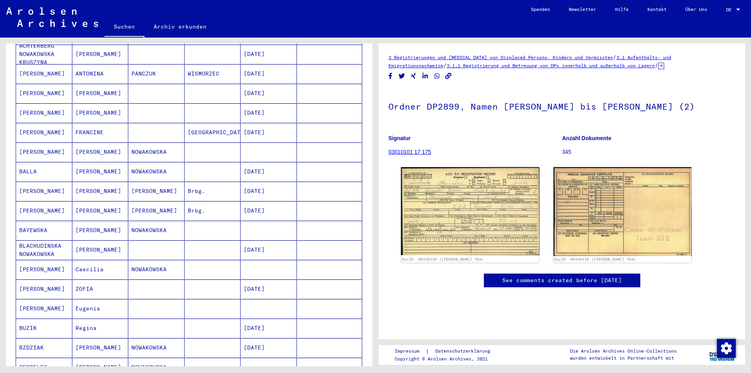
scroll to position [352, 0]
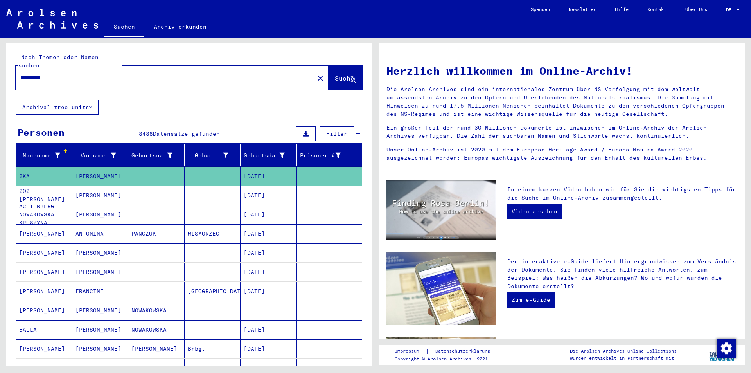
click at [110, 74] on input "**********" at bounding box center [162, 78] width 285 height 8
